Goal: Task Accomplishment & Management: Complete application form

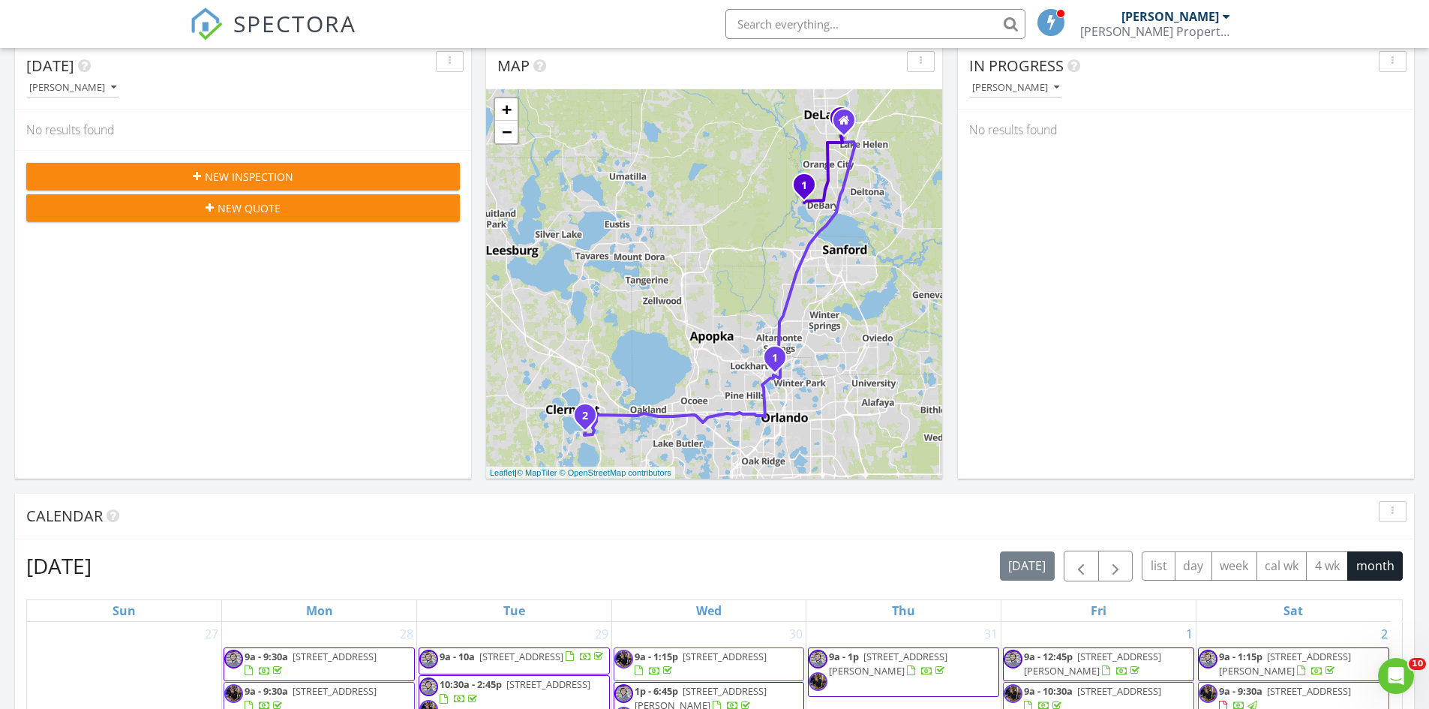
scroll to position [75, 0]
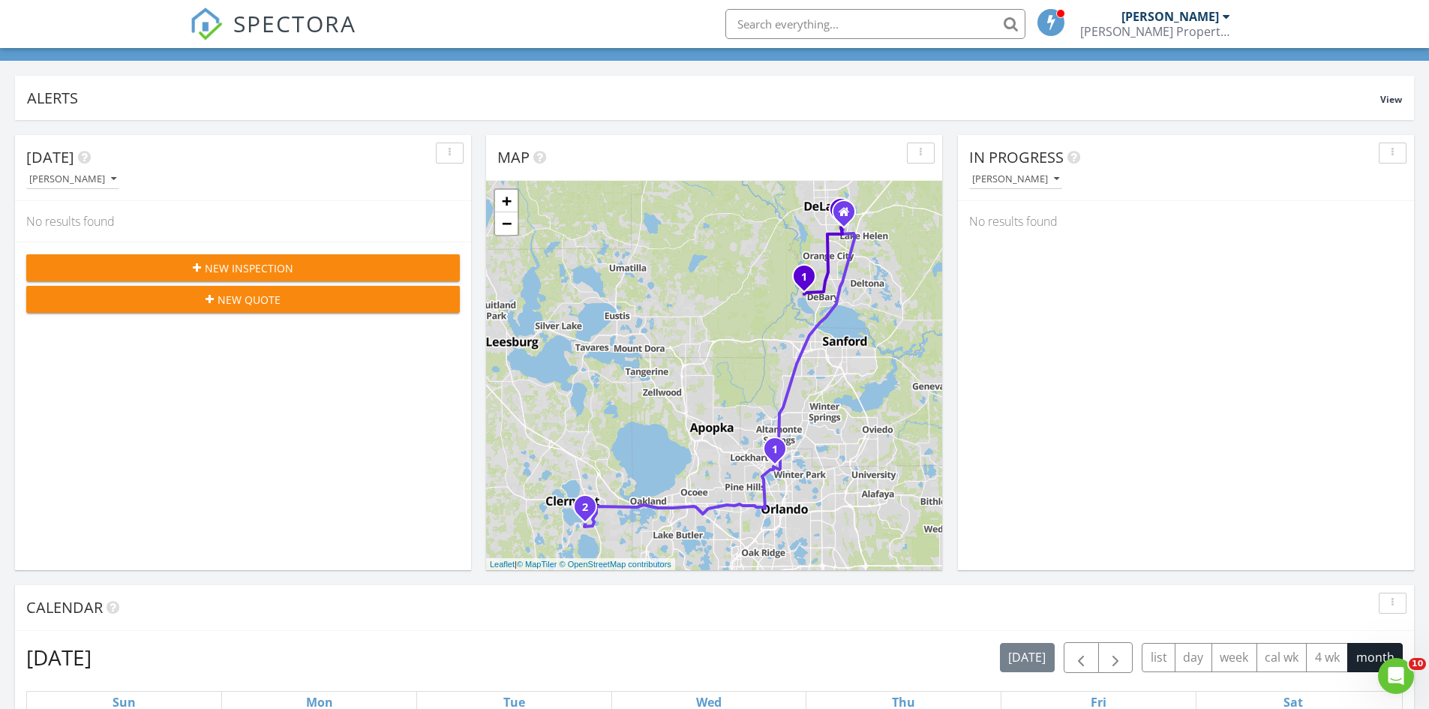
click at [203, 269] on div "New Inspection" at bounding box center [243, 268] width 410 height 16
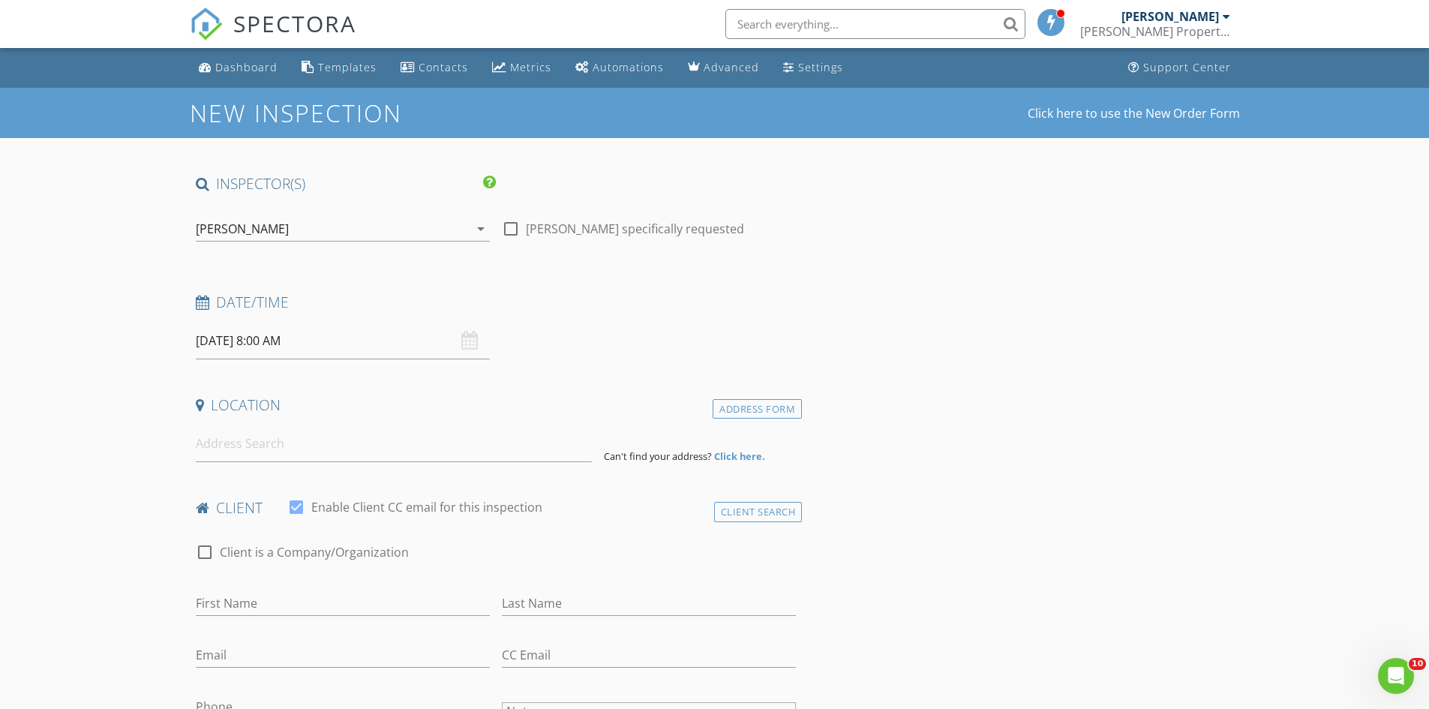
click at [270, 235] on div "[PERSON_NAME]" at bounding box center [242, 229] width 93 height 14
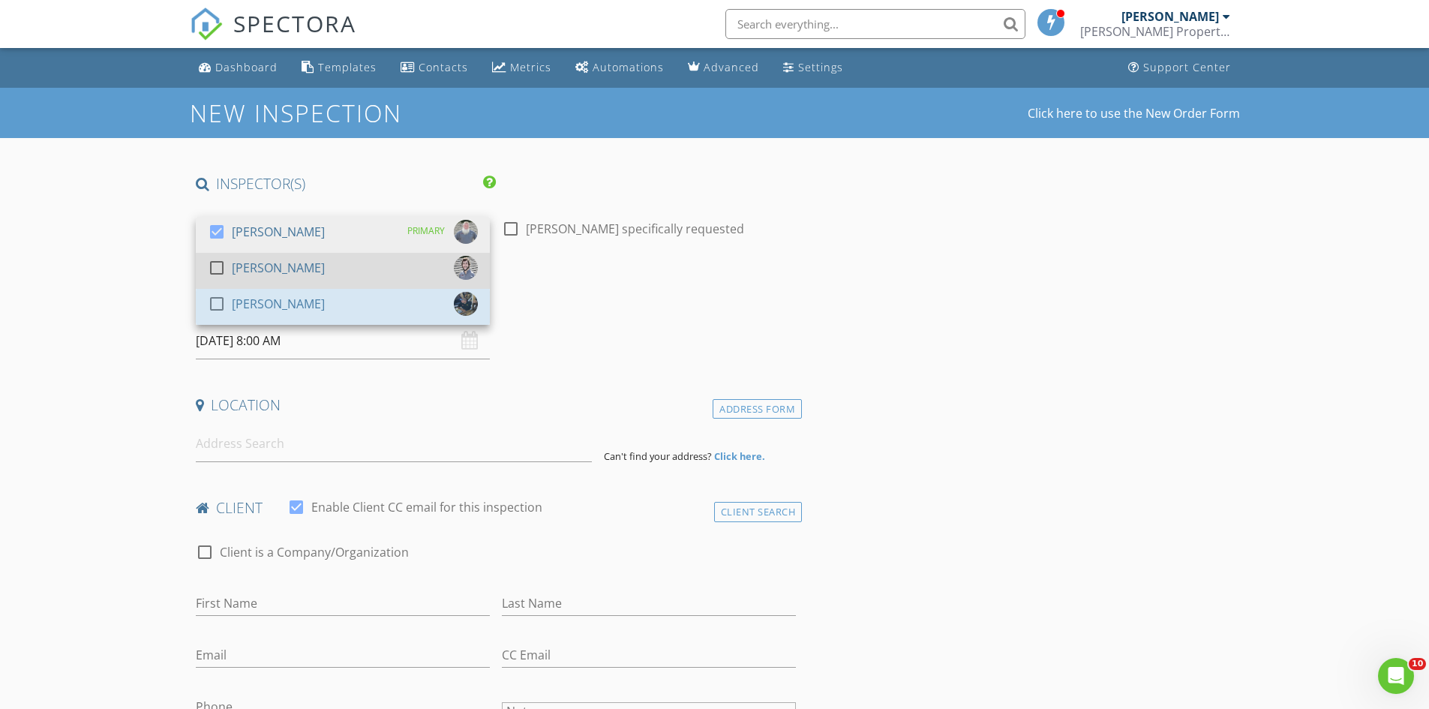
drag, startPoint x: 245, startPoint y: 304, endPoint x: 234, endPoint y: 259, distance: 46.2
click at [244, 302] on div "[PERSON_NAME]" at bounding box center [278, 304] width 93 height 24
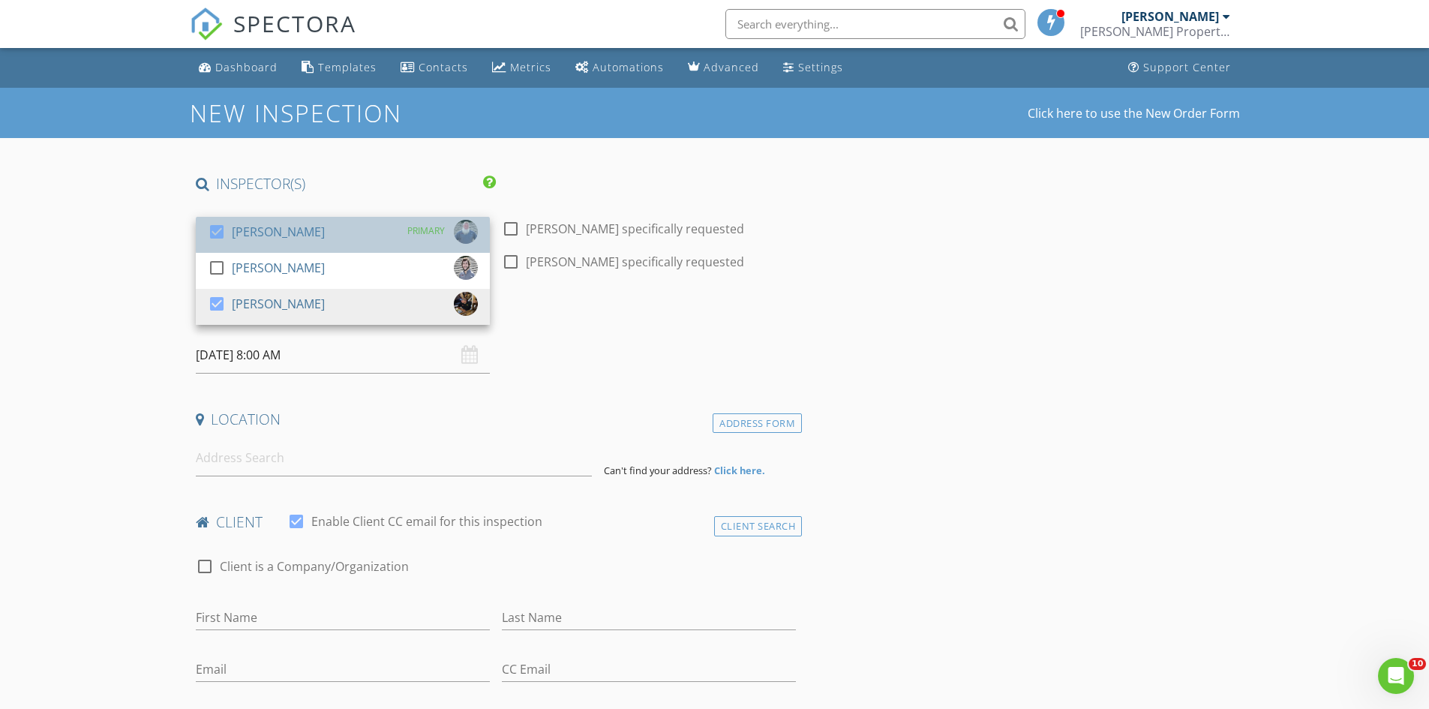
click at [234, 242] on div "[PERSON_NAME]" at bounding box center [278, 232] width 93 height 24
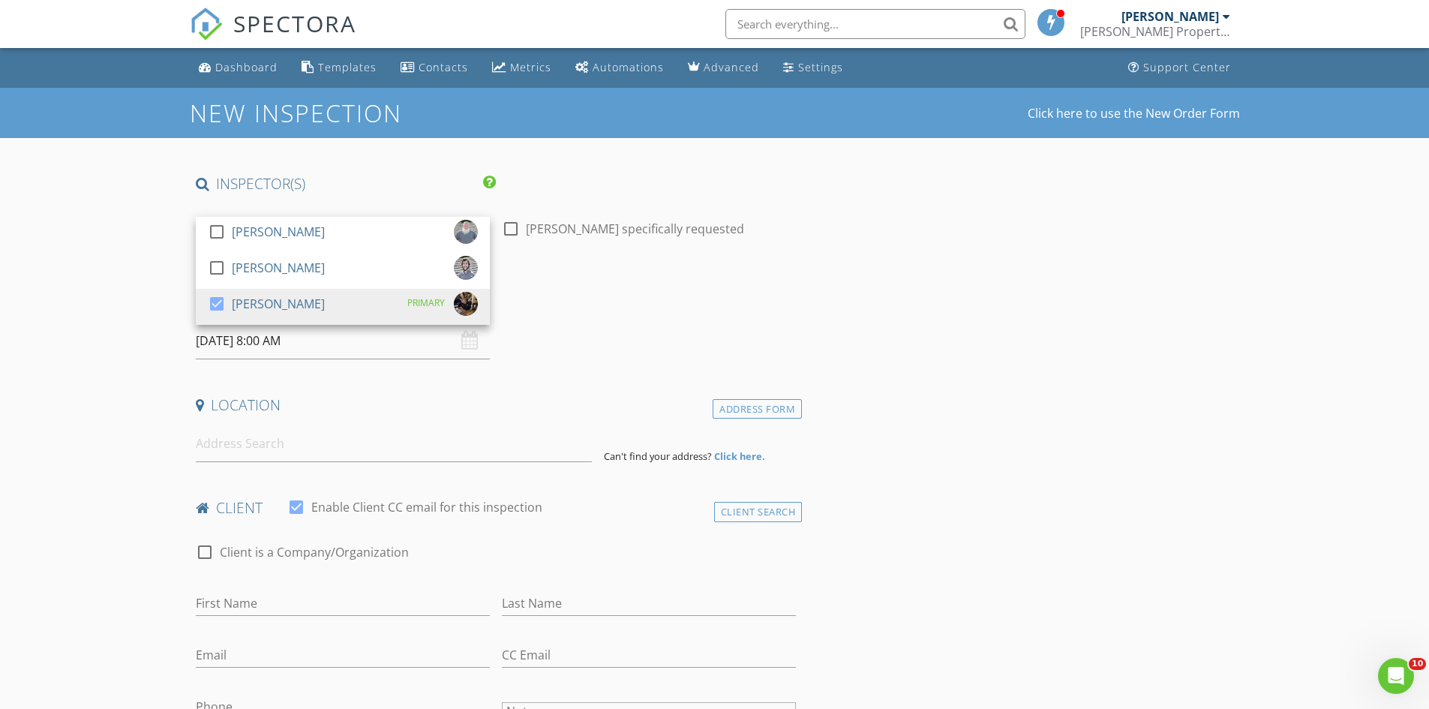
click at [228, 344] on input "08/29/2025 8:00 AM" at bounding box center [343, 341] width 294 height 37
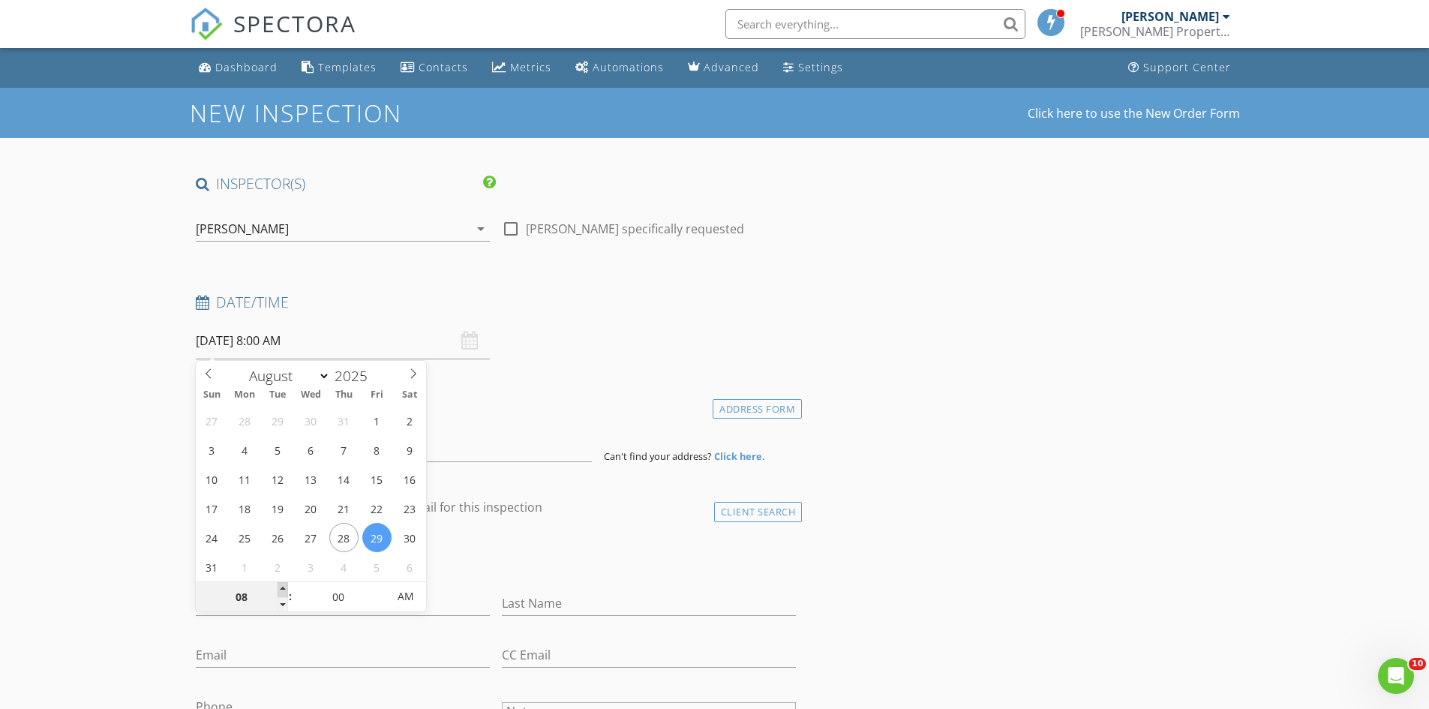
type input "09"
type input "08/29/2025 9:00 AM"
click at [281, 585] on span at bounding box center [283, 589] width 11 height 15
type input "10"
type input "08/29/2025 10:00 AM"
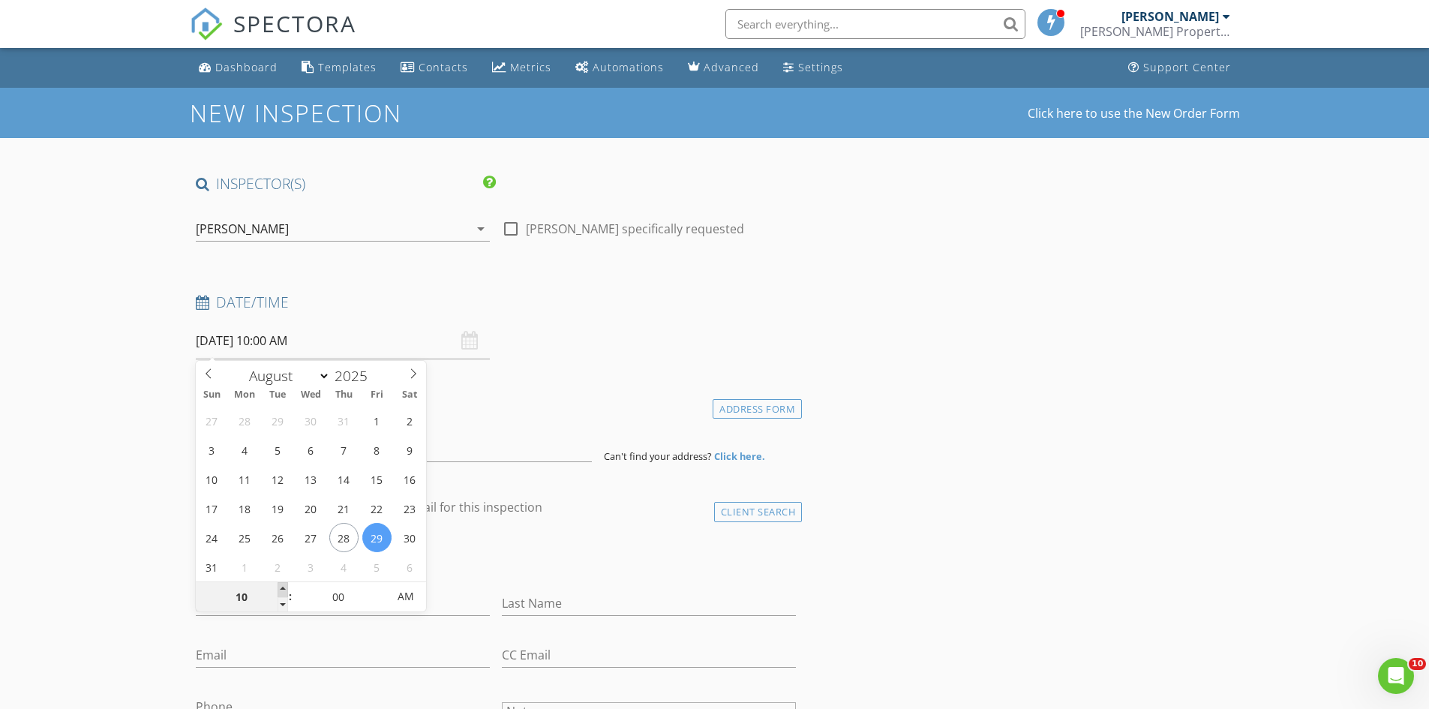
click at [281, 585] on span at bounding box center [283, 589] width 11 height 15
type input "11"
type input "08/29/2025 11:00 AM"
click at [281, 585] on span at bounding box center [283, 589] width 11 height 15
type input "12"
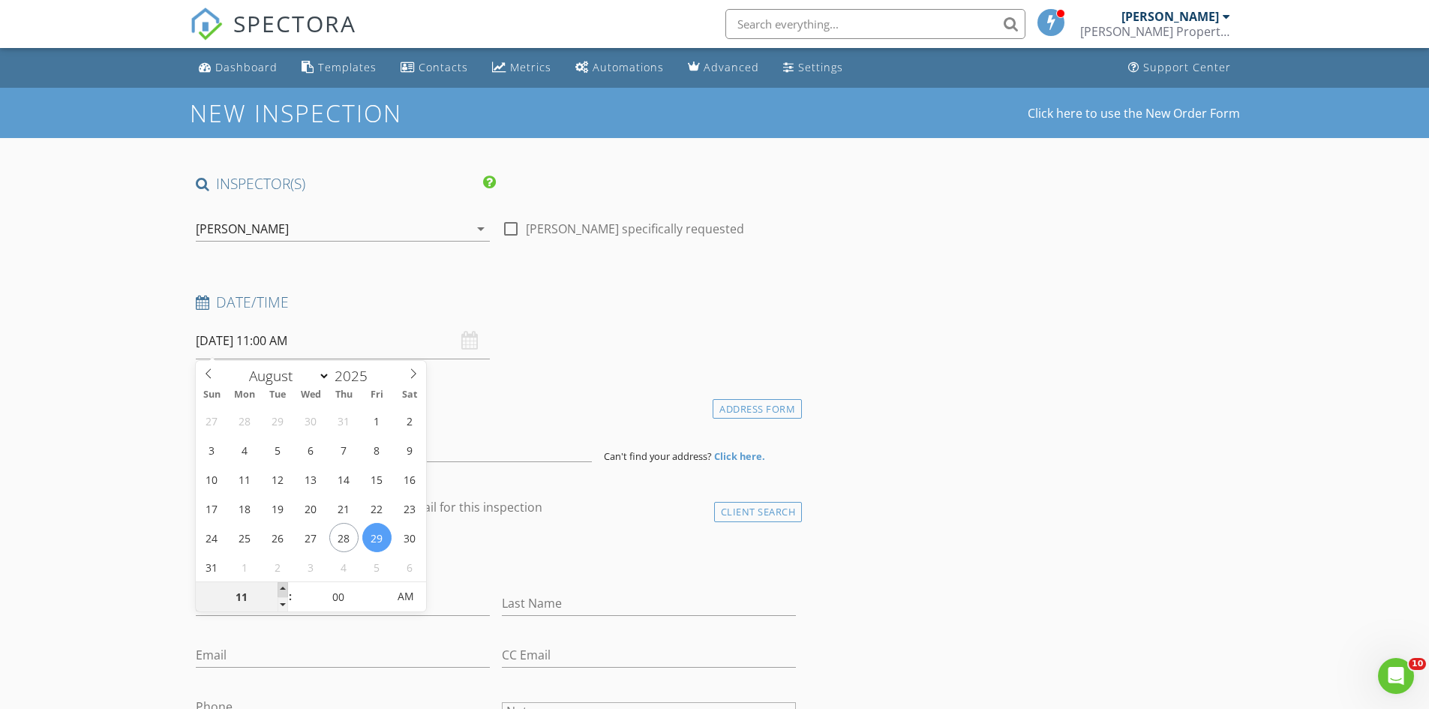
type input "08/29/2025 12:00 PM"
click at [281, 585] on span at bounding box center [283, 589] width 11 height 15
type input "01"
type input "08/29/2025 1:00 PM"
click at [281, 585] on span at bounding box center [283, 589] width 11 height 15
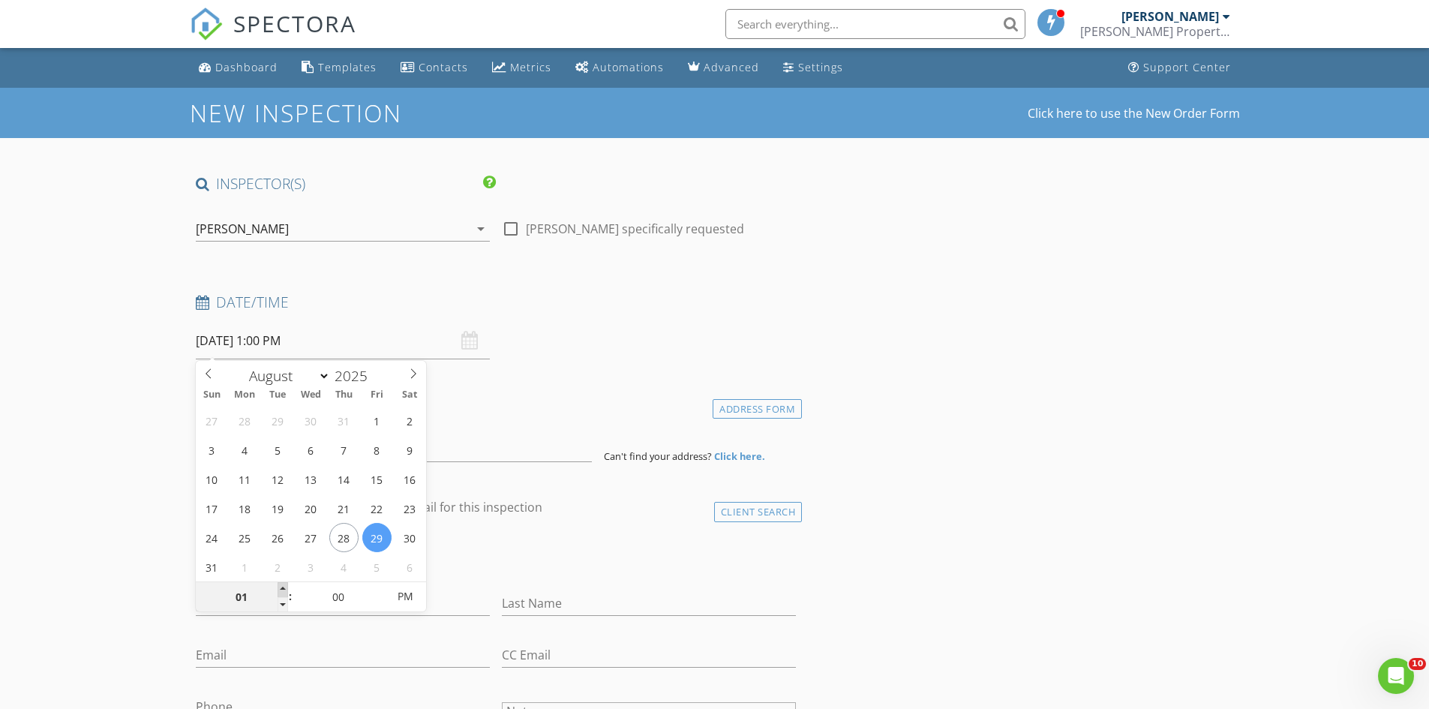
type input "02"
type input "08/29/2025 2:00 PM"
click at [281, 585] on span at bounding box center [283, 589] width 11 height 15
type input "05"
type input "08/29/2025 2:05 PM"
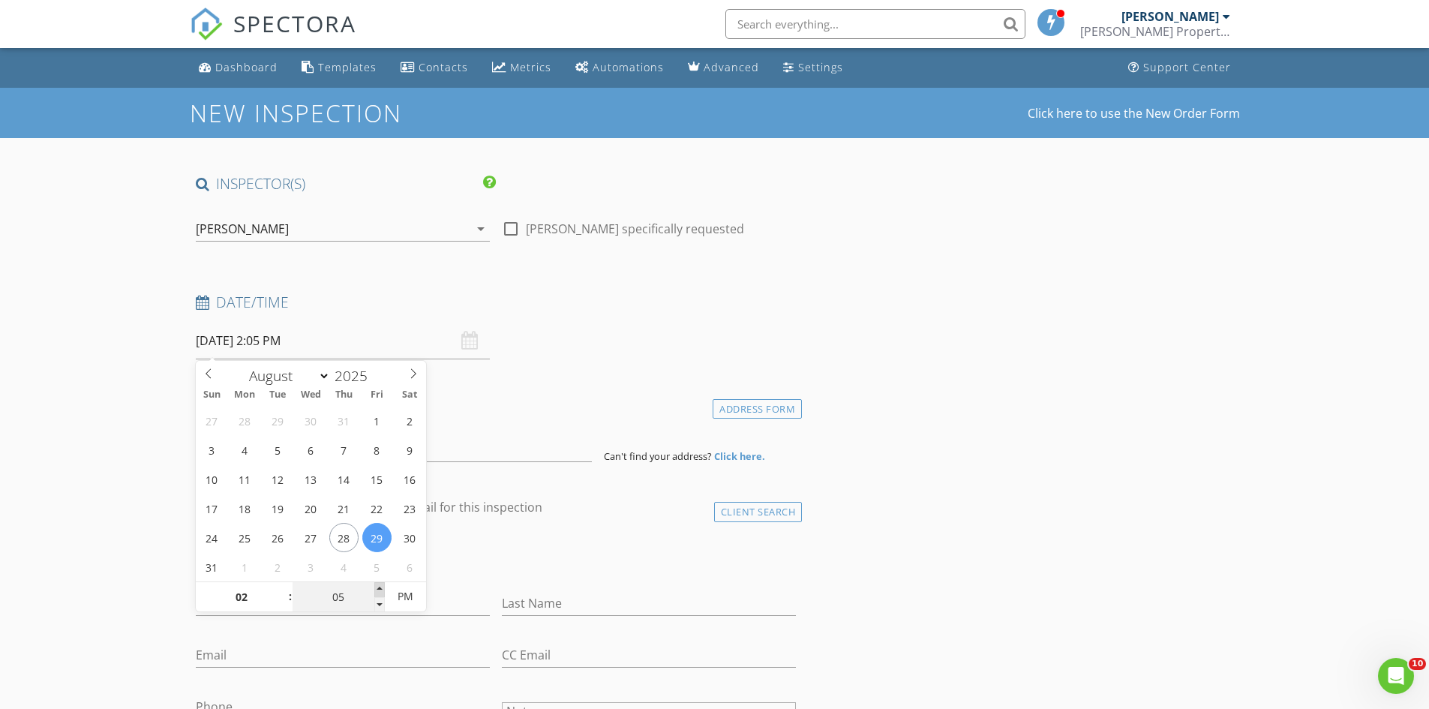
click at [377, 587] on span at bounding box center [379, 589] width 11 height 15
type input "10"
type input "08/29/2025 2:10 PM"
click at [377, 587] on span at bounding box center [379, 589] width 11 height 15
type input "15"
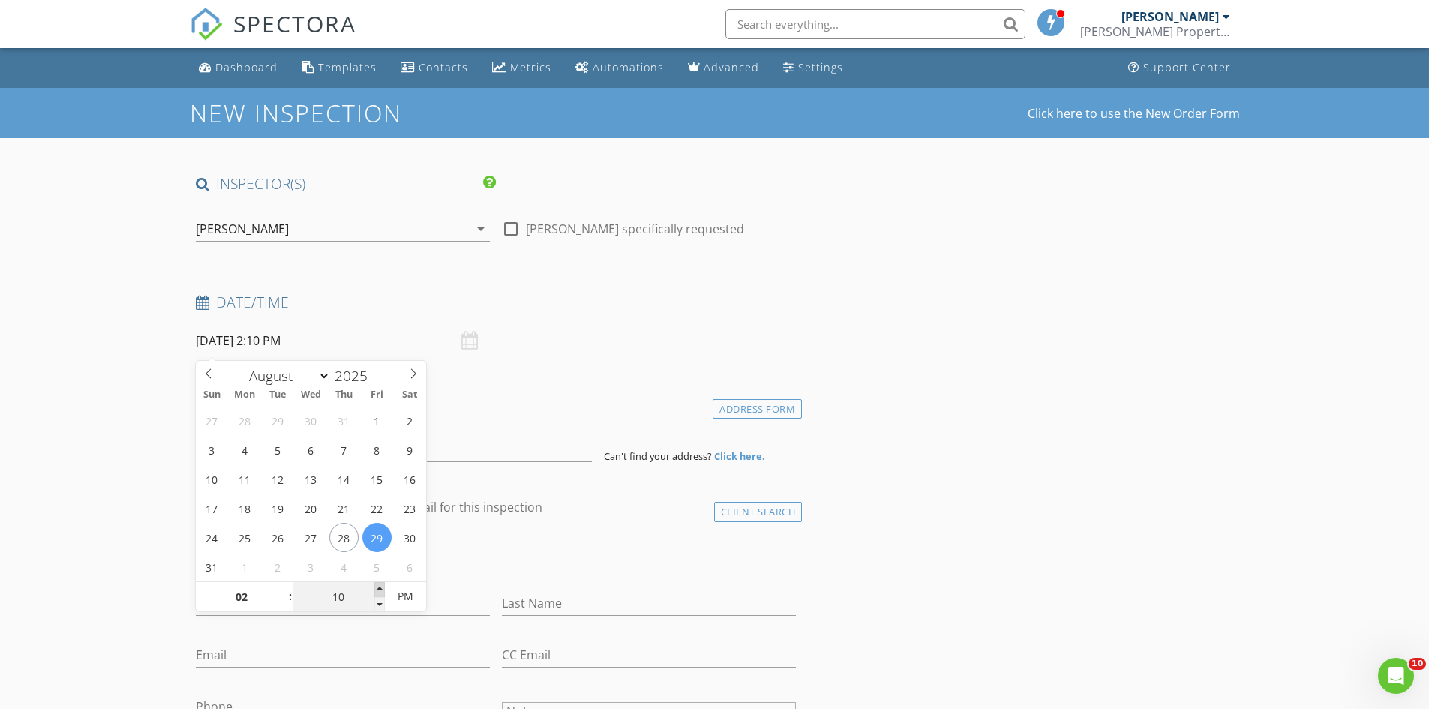
type input "08/29/2025 2:15 PM"
click at [377, 588] on span at bounding box center [379, 589] width 11 height 15
type input "20"
type input "08/29/2025 2:20 PM"
click at [377, 588] on span at bounding box center [379, 589] width 11 height 15
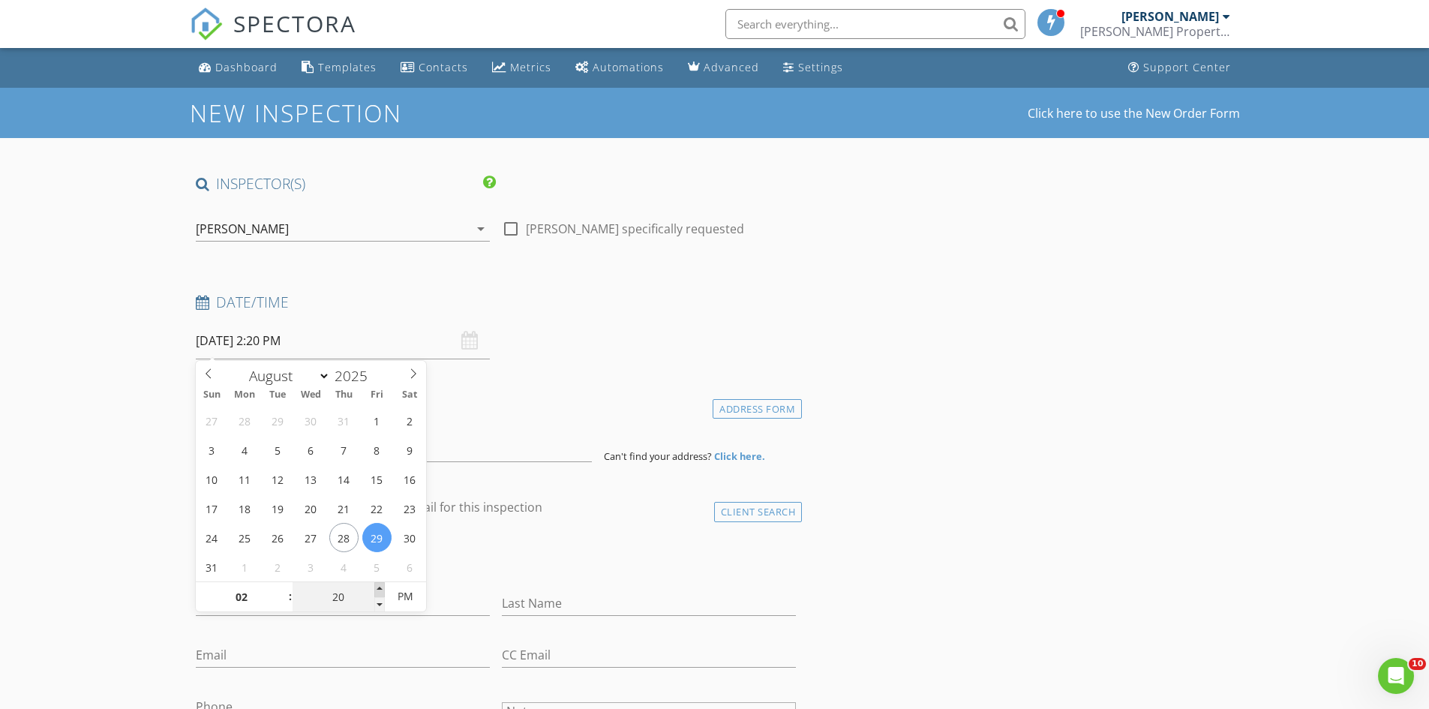
type input "25"
type input "08/29/2025 2:25 PM"
click at [377, 588] on span at bounding box center [379, 589] width 11 height 15
type input "30"
type input "[DATE] 2:30 PM"
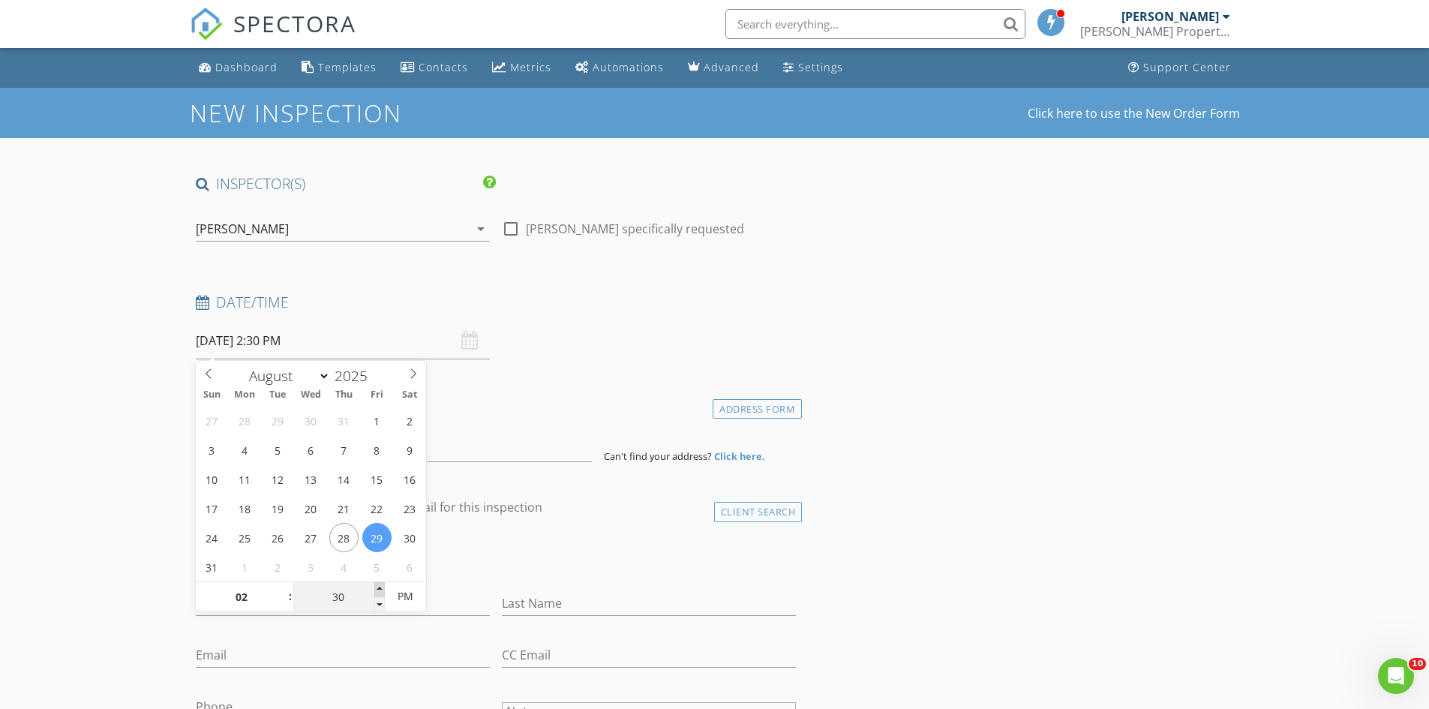
click at [377, 588] on span at bounding box center [379, 589] width 11 height 15
click at [476, 446] on input at bounding box center [394, 443] width 396 height 37
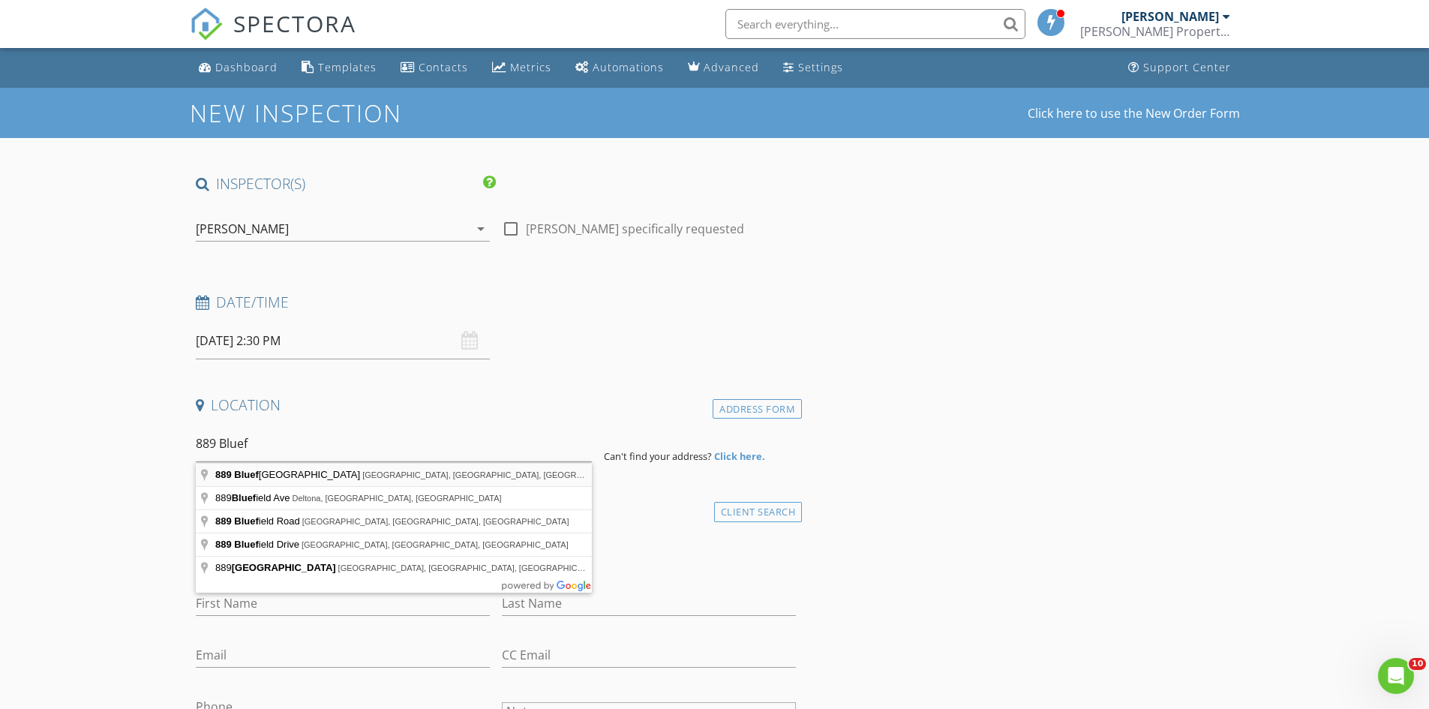
type input "889 Bluefish Avenue, New Smyrna Beach, FL, USA"
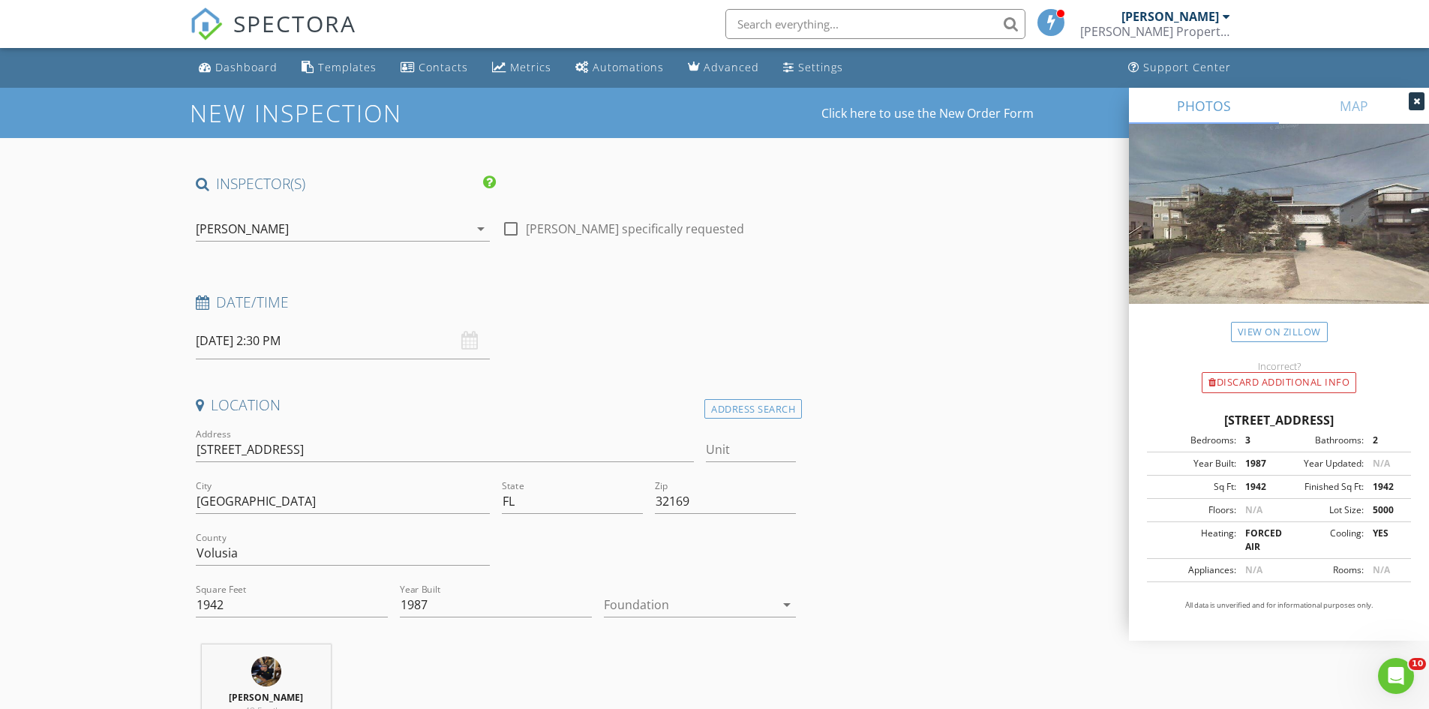
click at [617, 605] on div at bounding box center [689, 605] width 171 height 24
click at [620, 652] on div "Slab" at bounding box center [700, 646] width 168 height 18
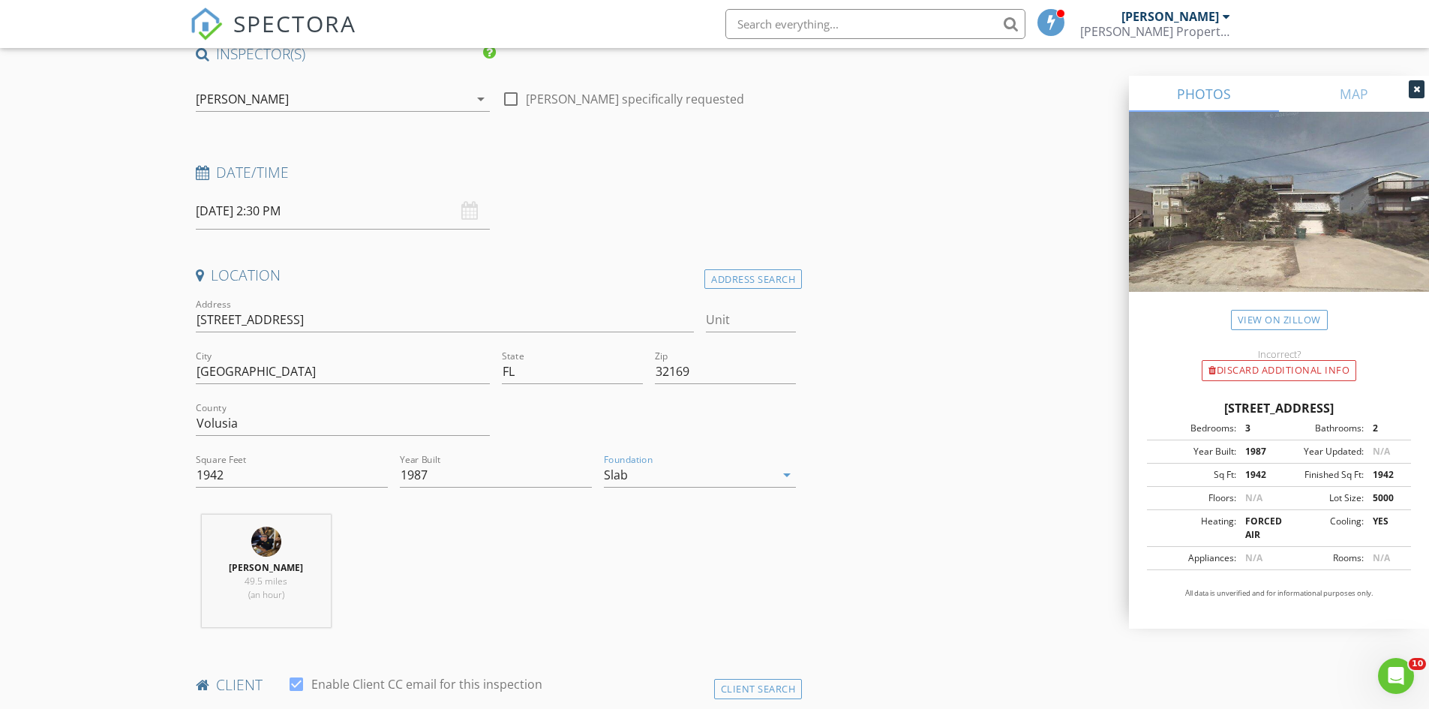
scroll to position [375, 0]
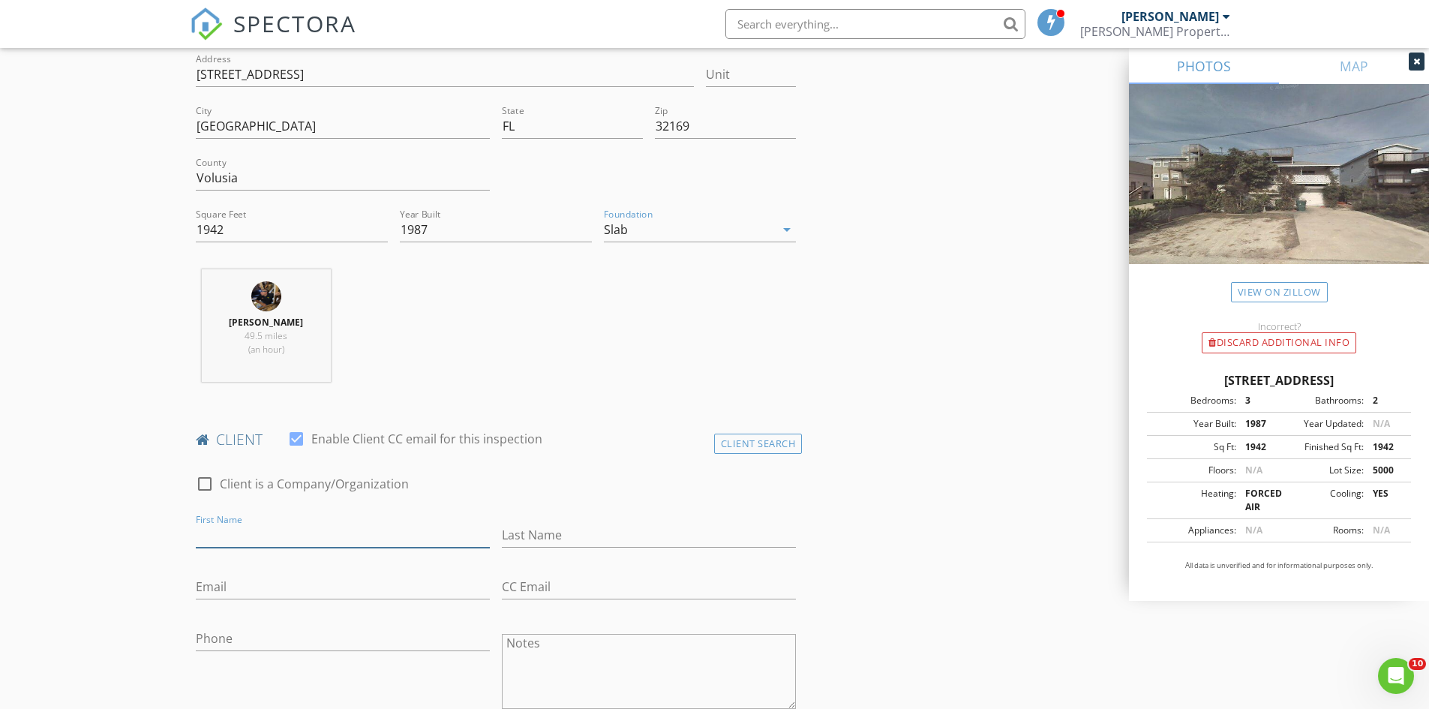
click at [280, 531] on input "First Name" at bounding box center [343, 535] width 294 height 25
type input "[PERSON_NAME]"
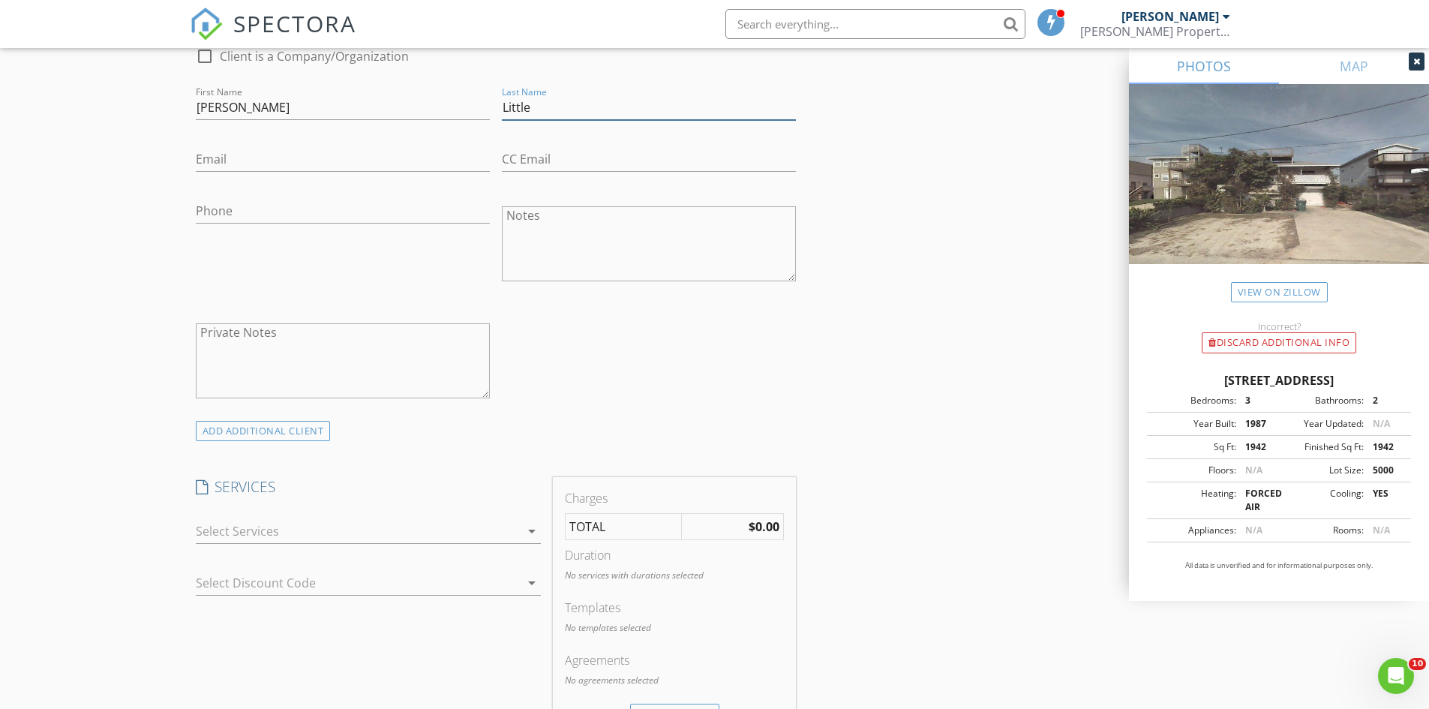
scroll to position [825, 0]
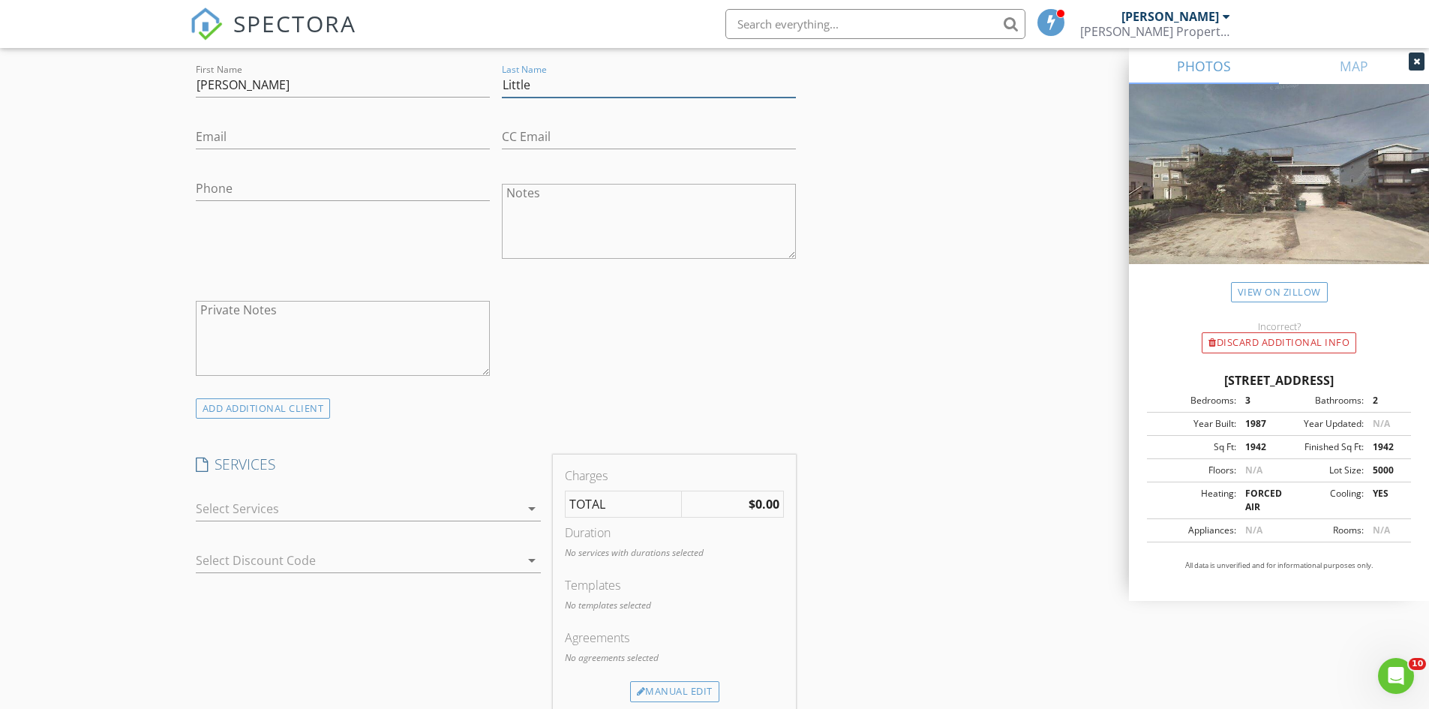
type input "Little"
click at [245, 509] on div at bounding box center [358, 509] width 324 height 24
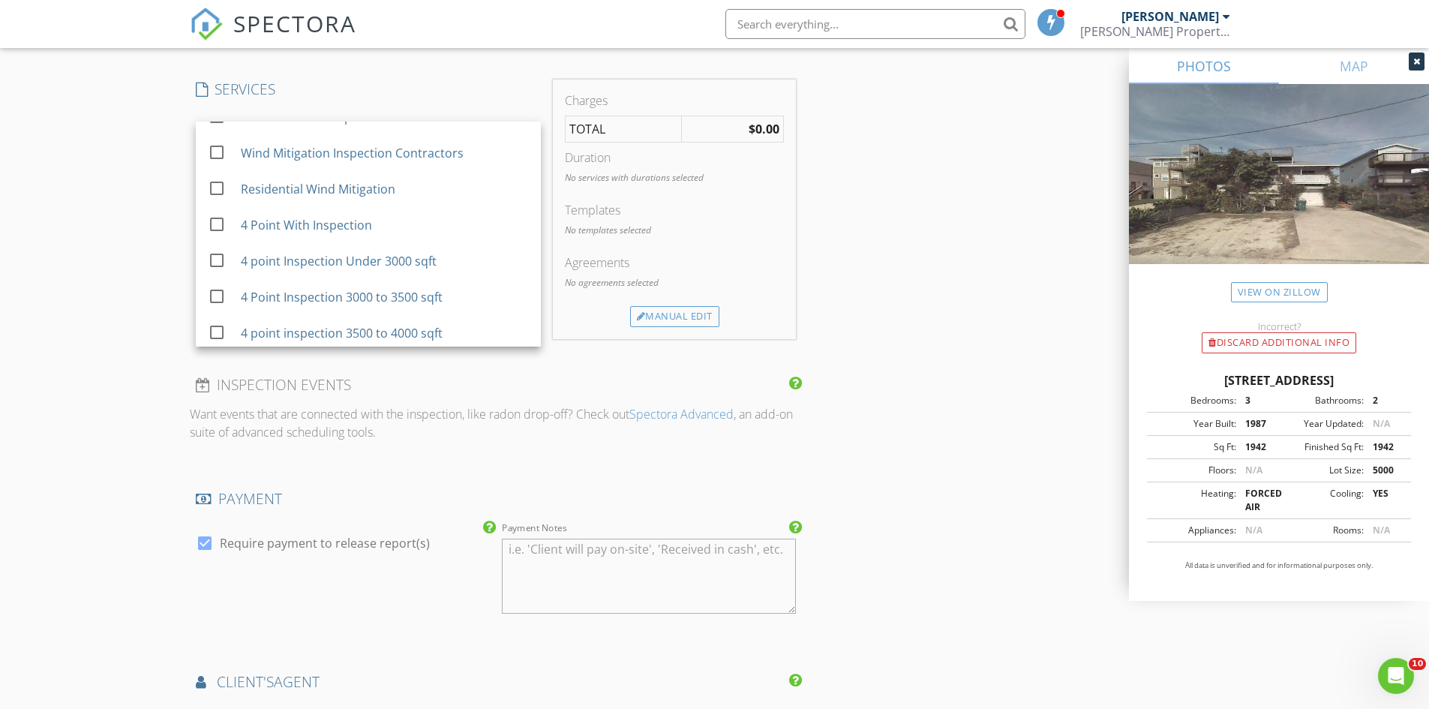
scroll to position [450, 0]
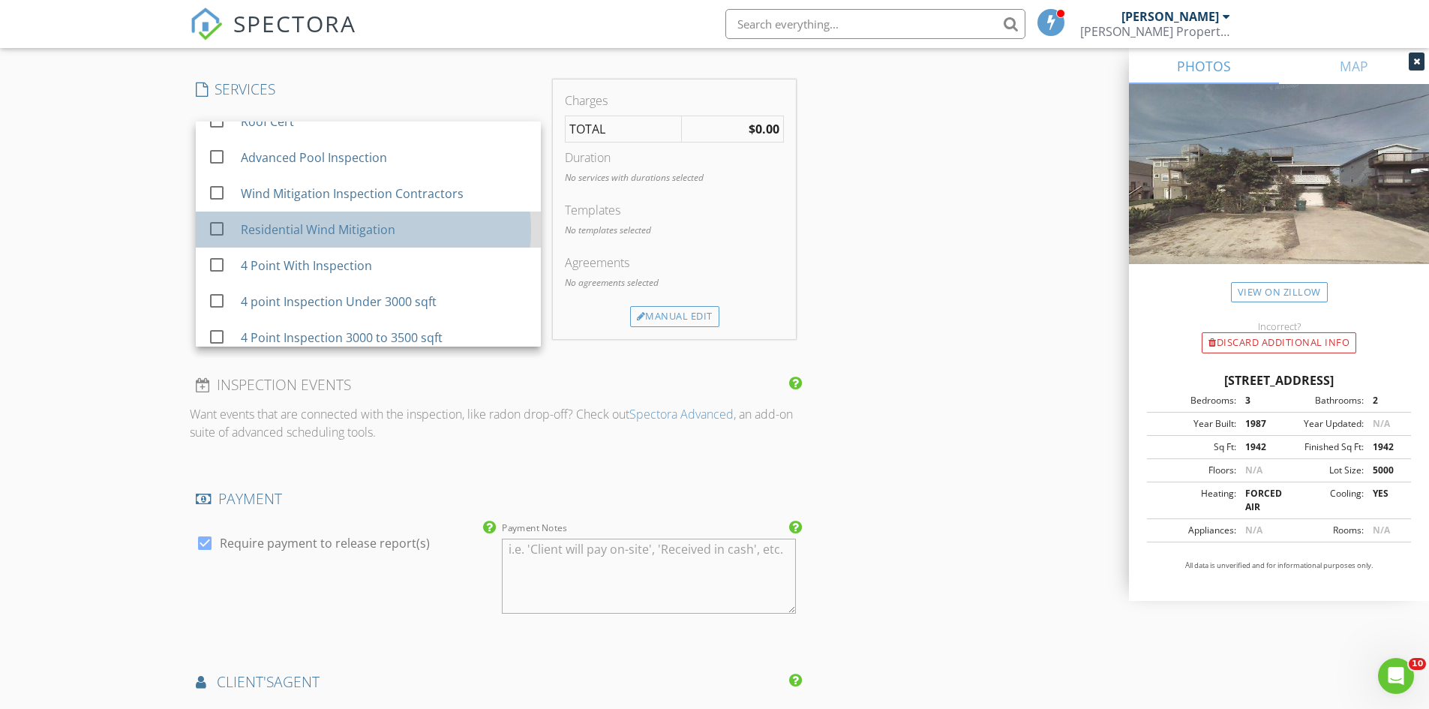
click at [299, 236] on div "Residential Wind Mitigation" at bounding box center [317, 230] width 155 height 18
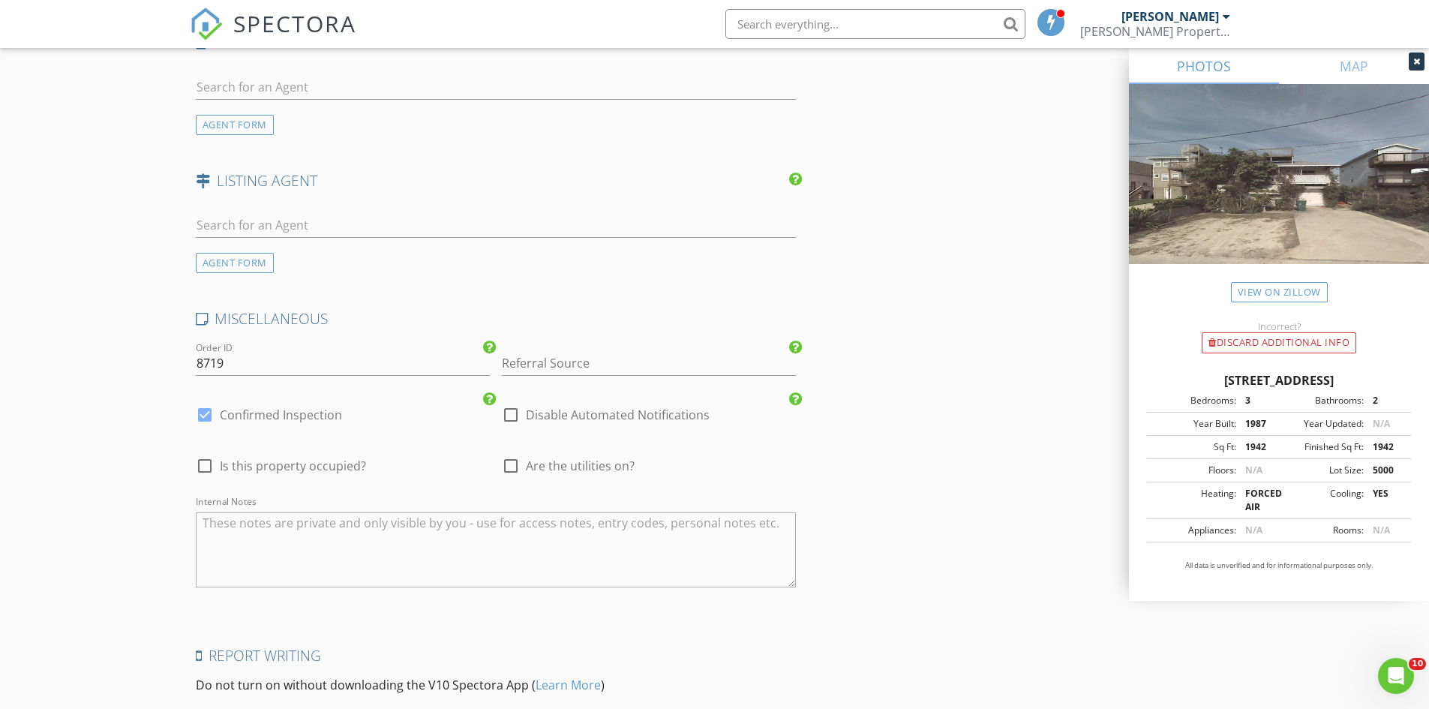
scroll to position [1876, 0]
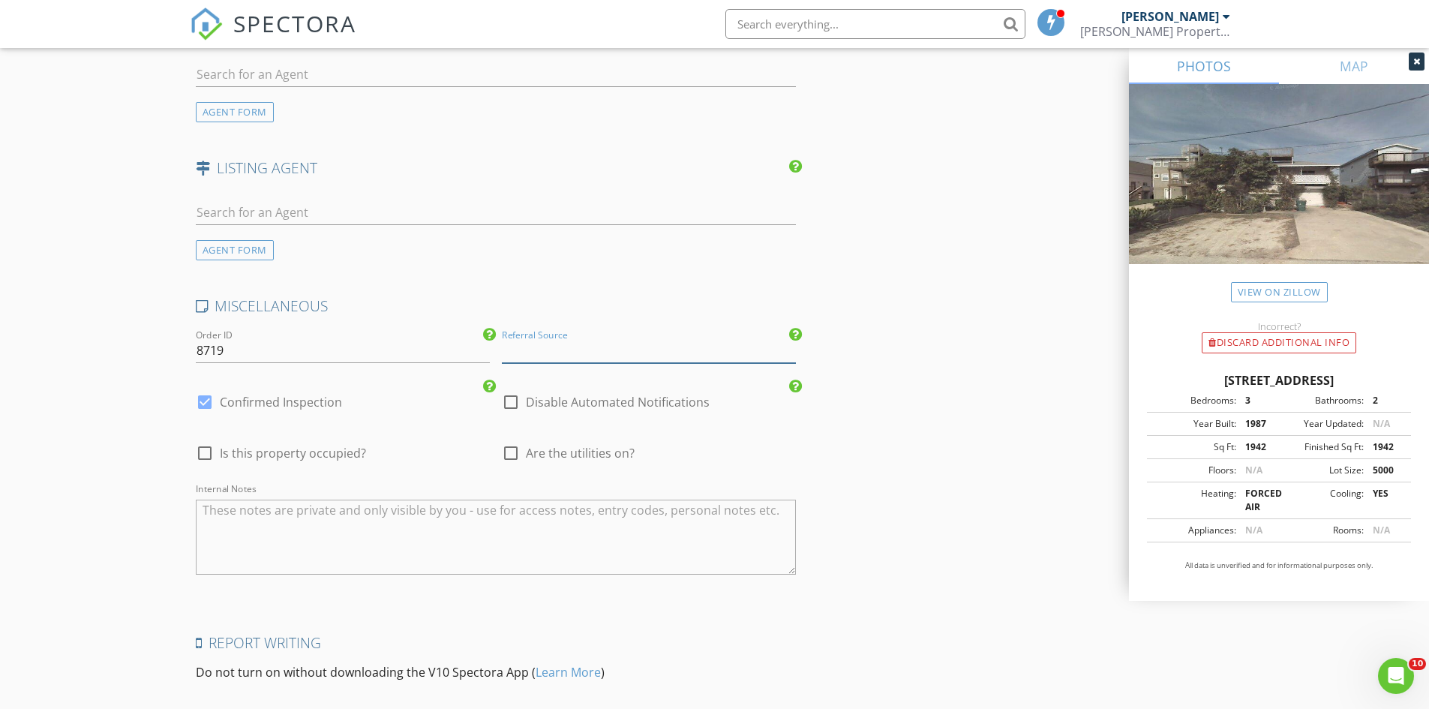
click at [551, 341] on input "Referral Source" at bounding box center [649, 350] width 294 height 25
click at [550, 380] on div "[PERSON_NAME] w/Swordsmen Roofing" at bounding box center [649, 380] width 293 height 30
type input "[PERSON_NAME] w/Swordsmen Roofing"
click at [469, 515] on textarea "Internal Notes" at bounding box center [496, 537] width 601 height 75
click at [201, 514] on textarea "Leaving for the winter this afternoon, that is why I added it to today's schedu…" at bounding box center [496, 537] width 601 height 75
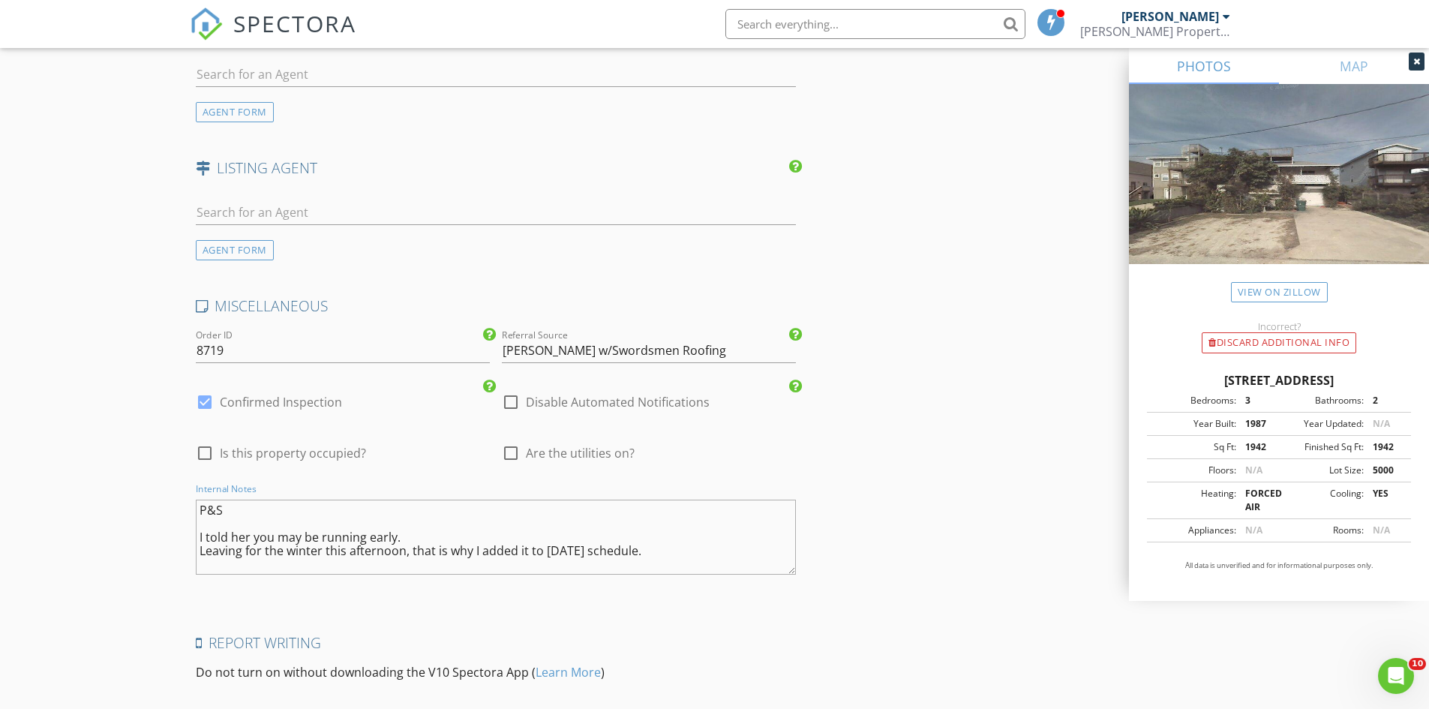
click at [204, 521] on textarea "P&S I told her you may be running early. Leaving for the winter this afternoon,…" at bounding box center [496, 537] width 601 height 75
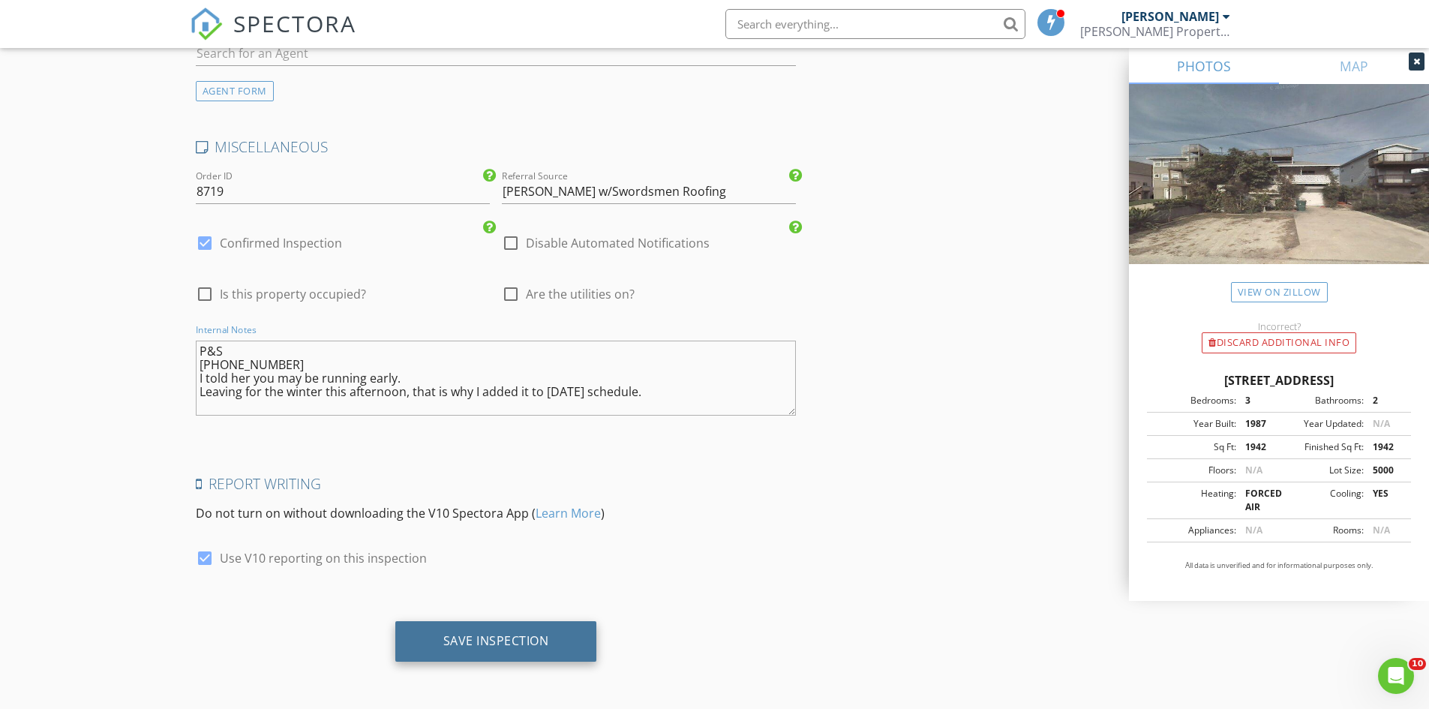
type textarea "P&S 210-840-3577 I told her you may be running early. Leaving for the winter th…"
click at [449, 638] on div "Save Inspection" at bounding box center [496, 640] width 106 height 15
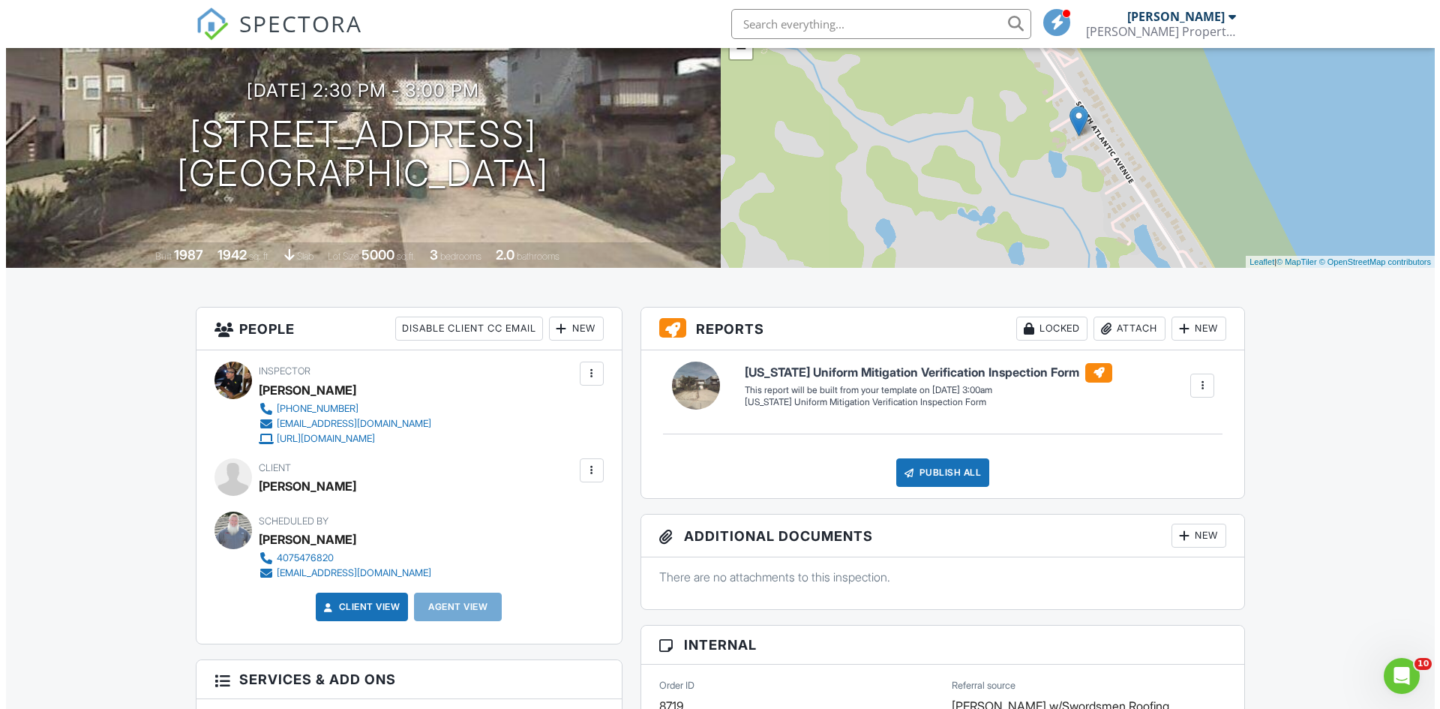
scroll to position [375, 0]
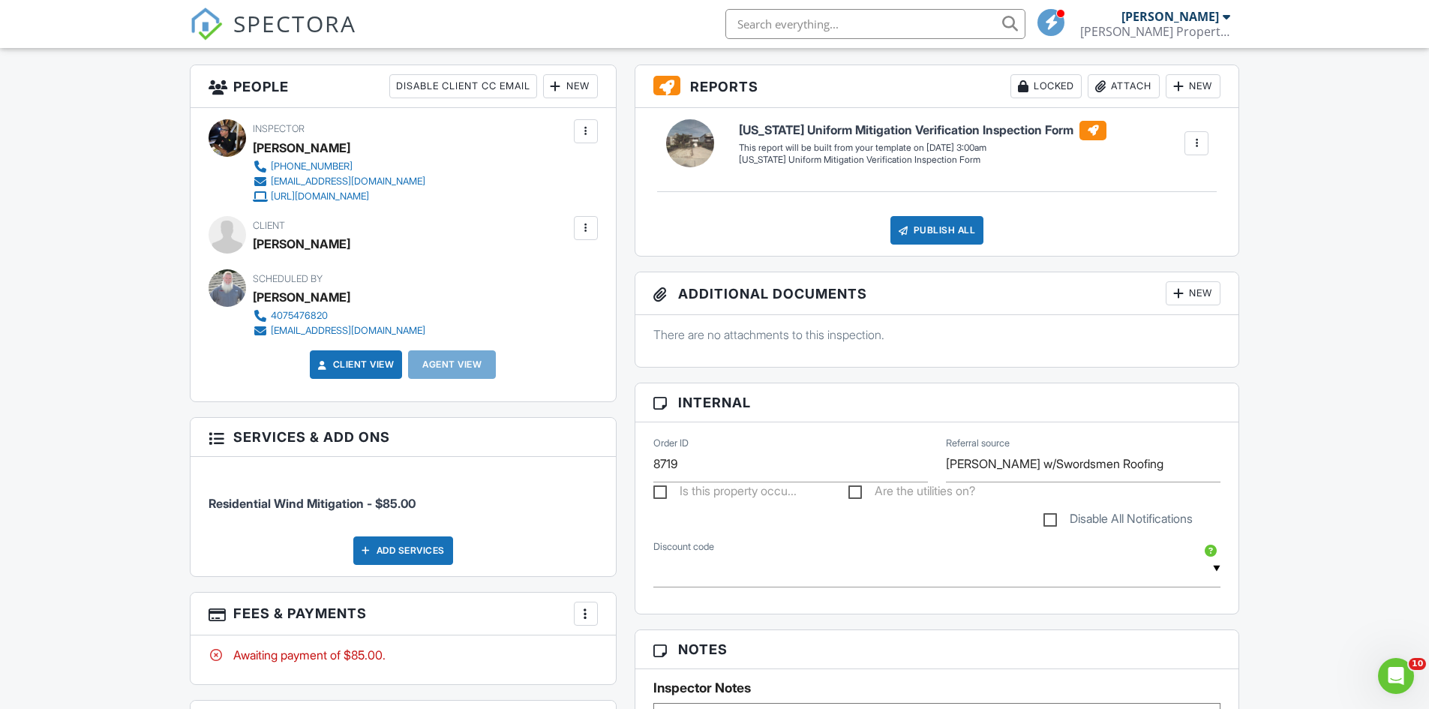
click at [1200, 287] on div "New" at bounding box center [1193, 293] width 55 height 24
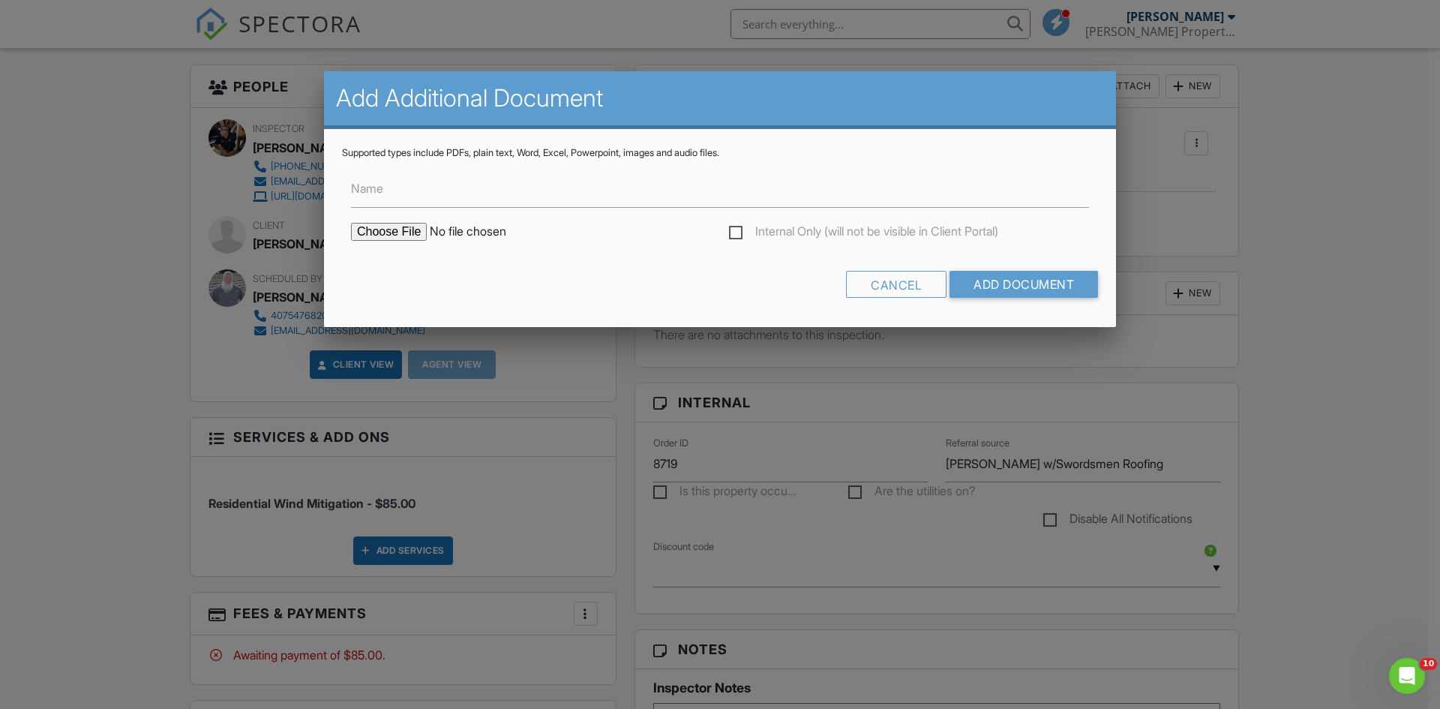
click at [395, 230] on input "file" at bounding box center [478, 232] width 255 height 18
type input "C:\fakepath\Cynthia Little.pdf"
click at [993, 281] on input "Add Document" at bounding box center [1024, 284] width 149 height 27
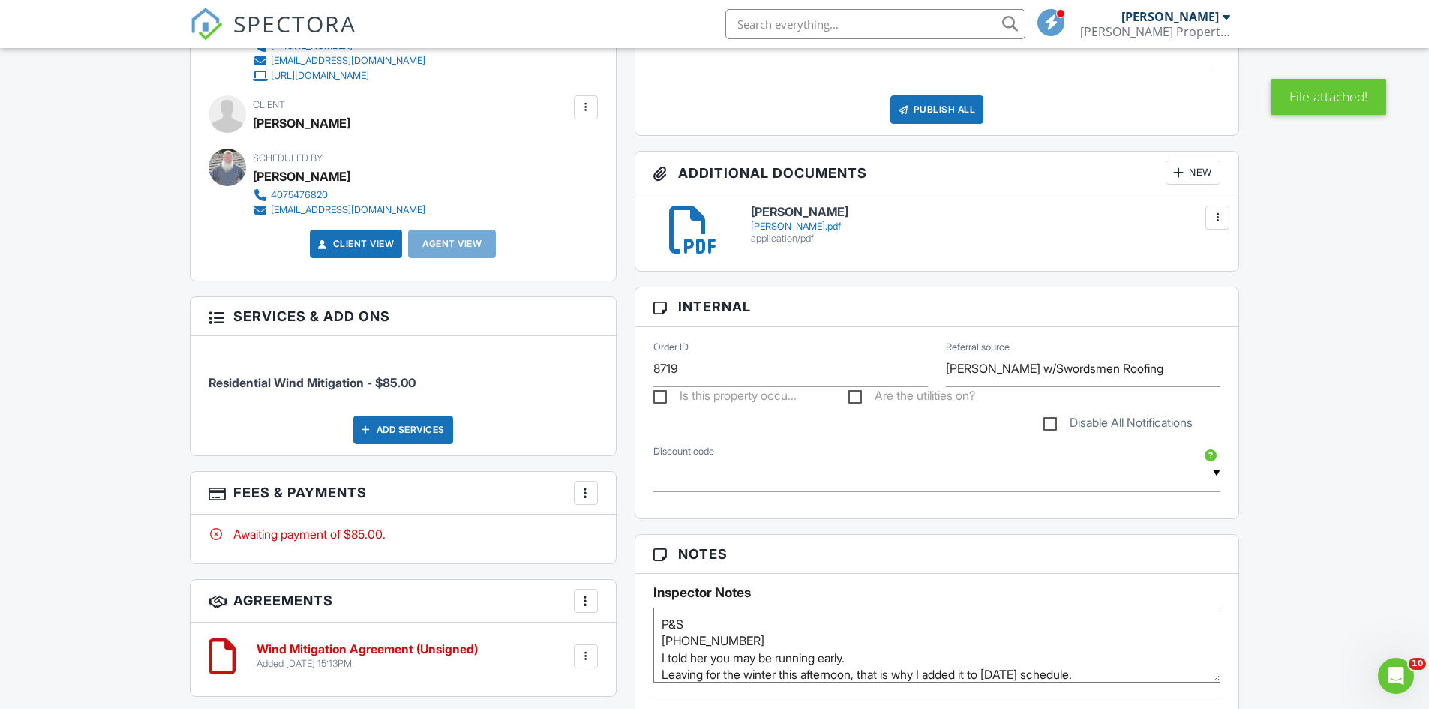
scroll to position [525, 0]
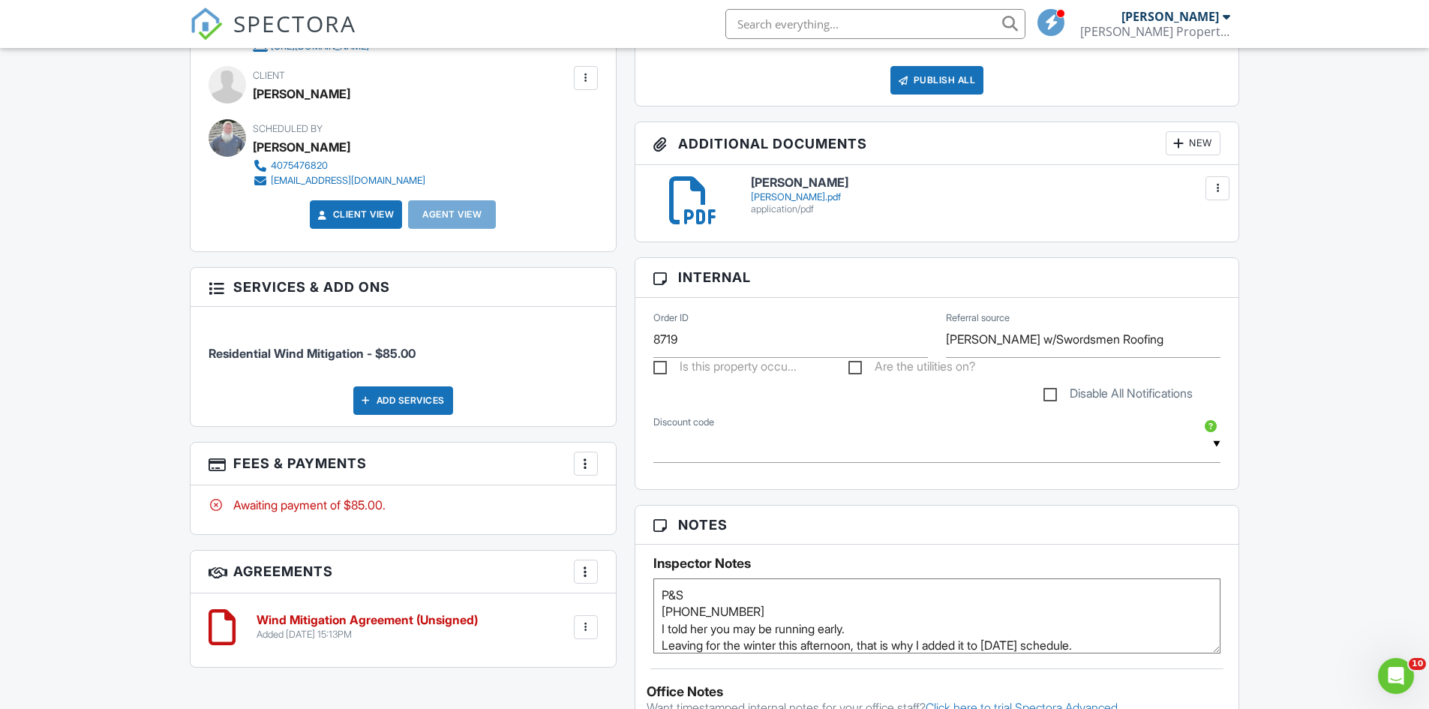
click at [581, 466] on div at bounding box center [585, 463] width 15 height 15
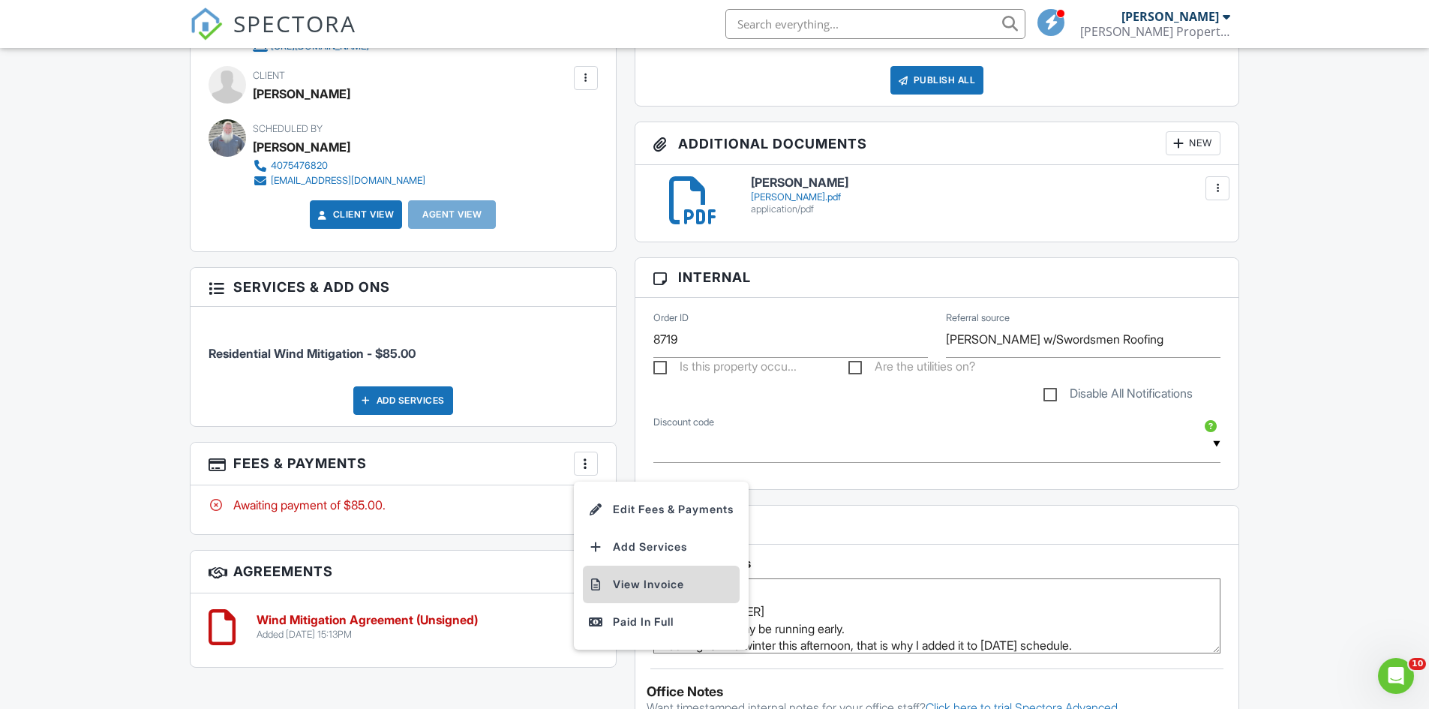
click at [630, 584] on li "View Invoice" at bounding box center [661, 585] width 157 height 38
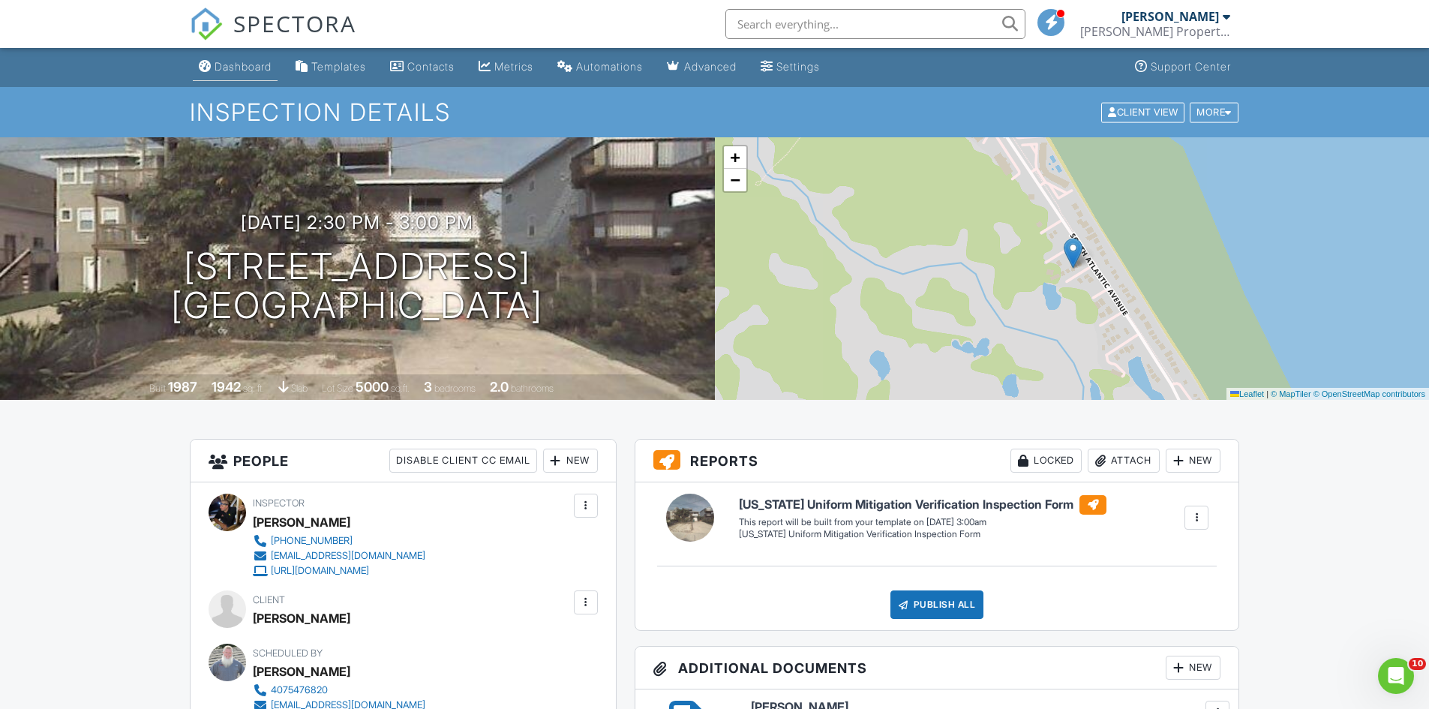
scroll to position [0, 0]
click at [251, 67] on div "Dashboard" at bounding box center [243, 67] width 57 height 13
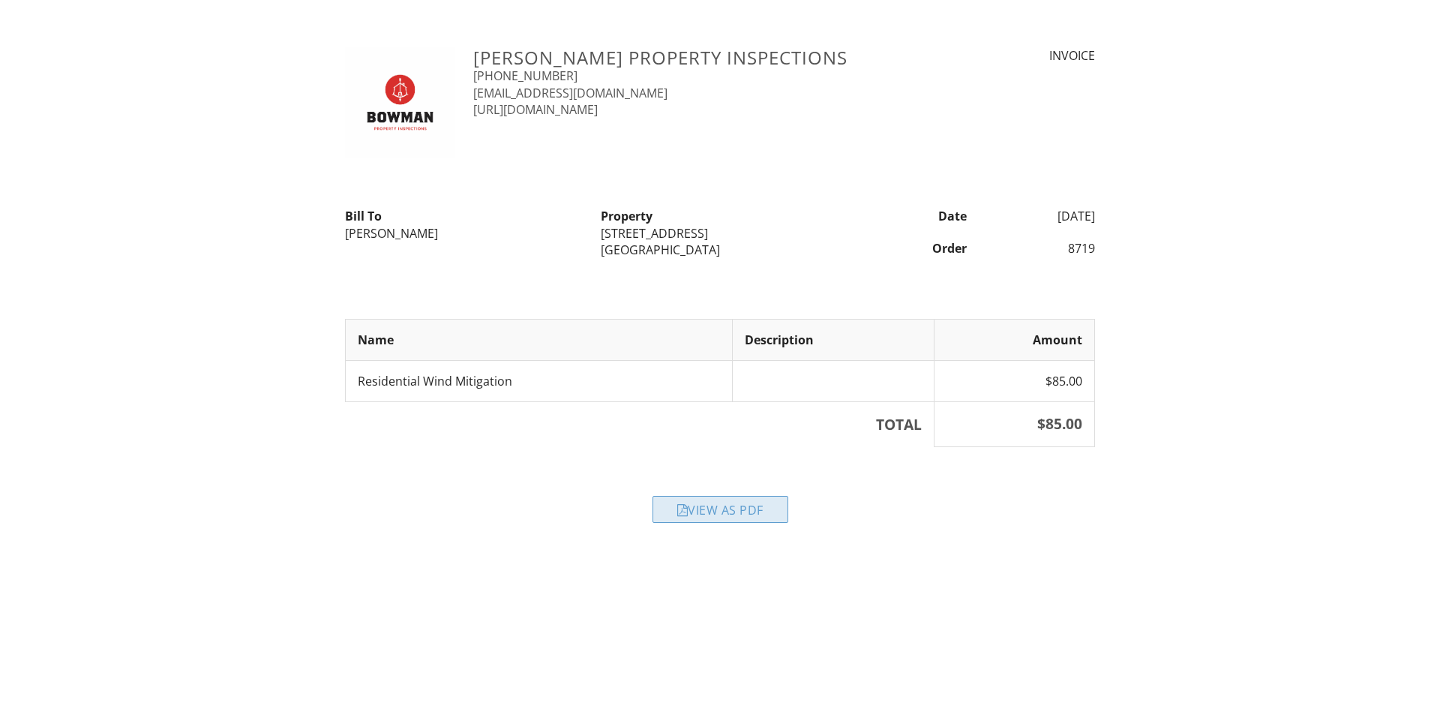
click at [702, 518] on div "View as PDF" at bounding box center [721, 509] width 136 height 27
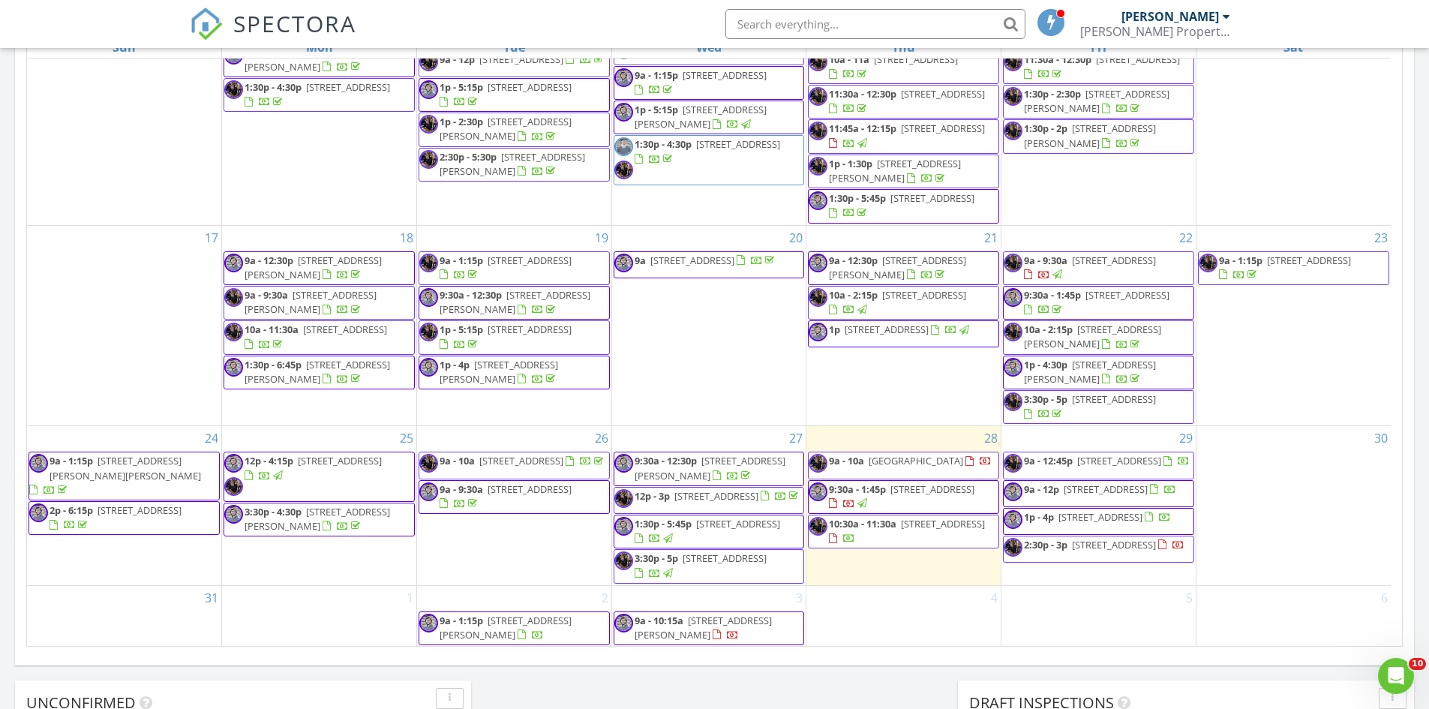
scroll to position [731, 0]
drag, startPoint x: 940, startPoint y: 479, endPoint x: 932, endPoint y: 491, distance: 14.6
click at [932, 491] on span "23 Dial Ave, DeBary 32713" at bounding box center [933, 489] width 84 height 14
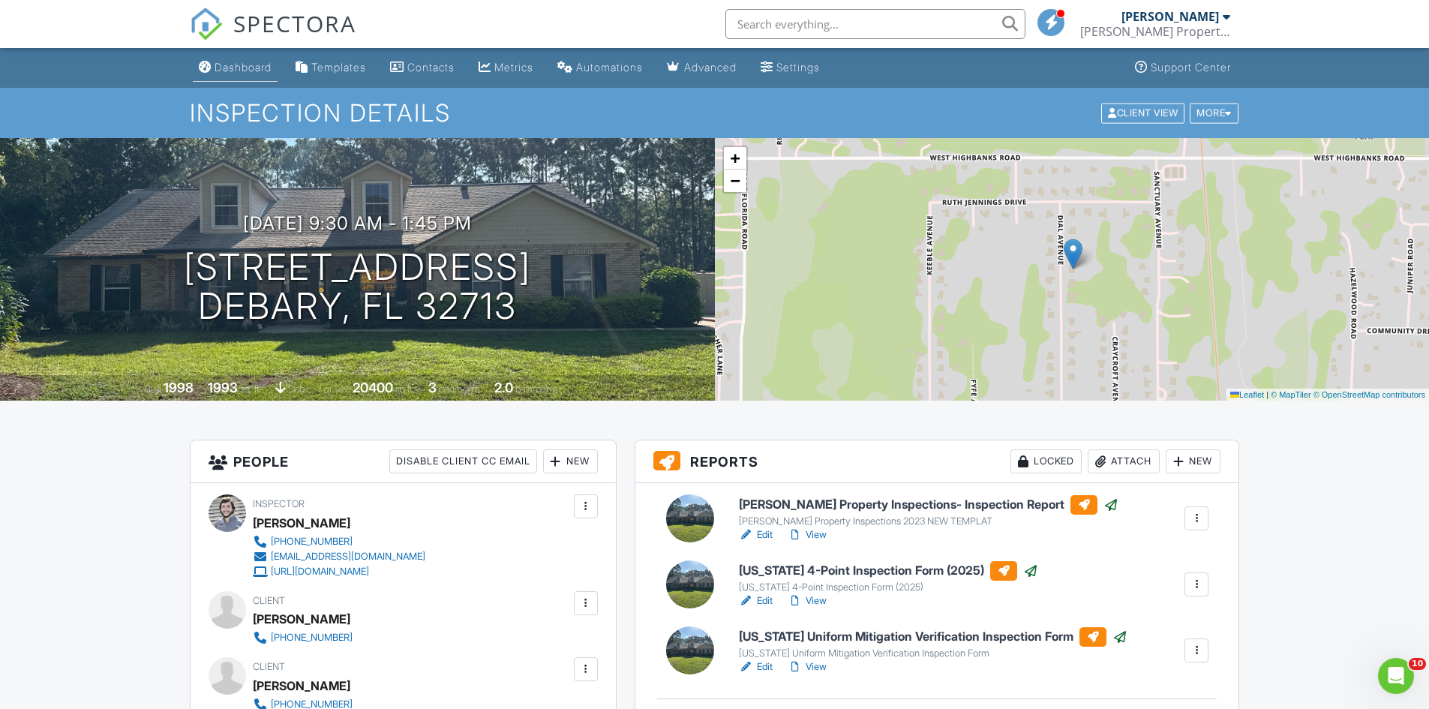
click at [239, 70] on div "Dashboard" at bounding box center [243, 67] width 57 height 13
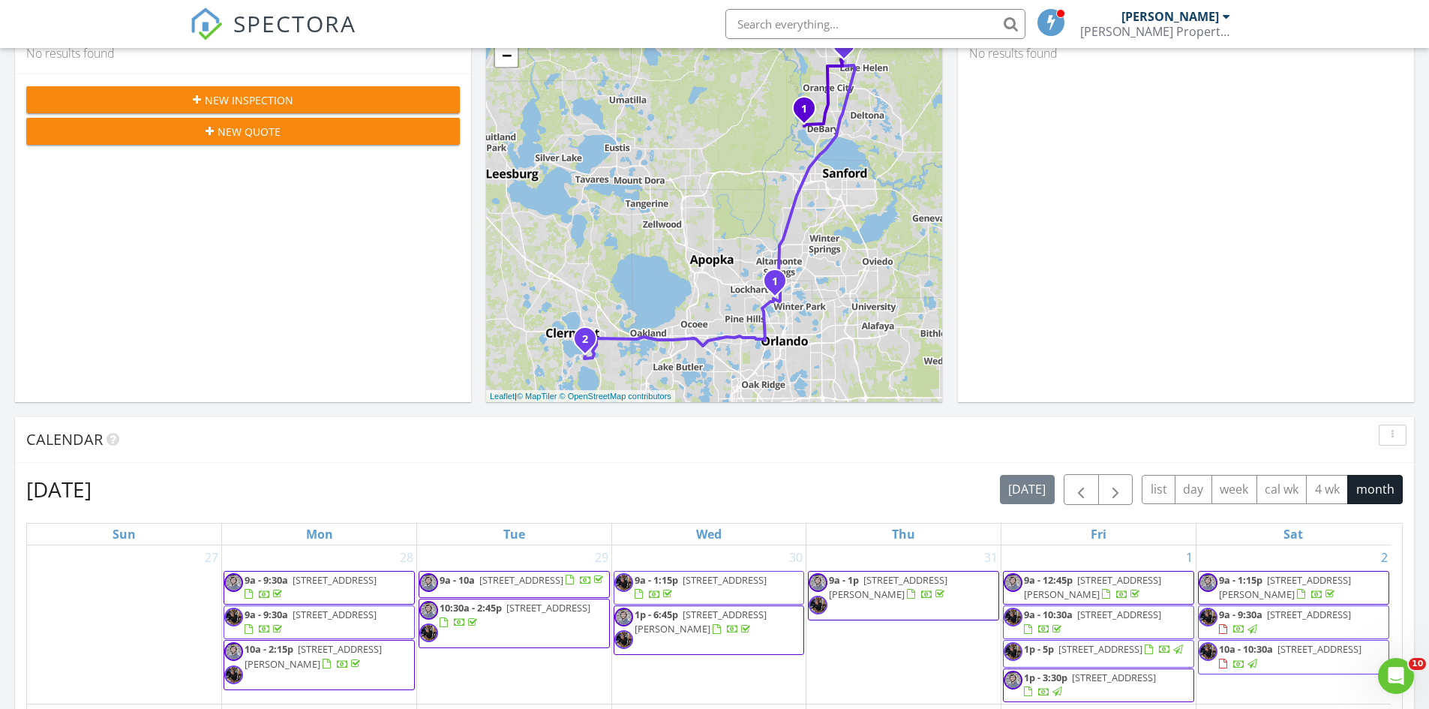
scroll to position [450, 0]
